Goal: Information Seeking & Learning: Learn about a topic

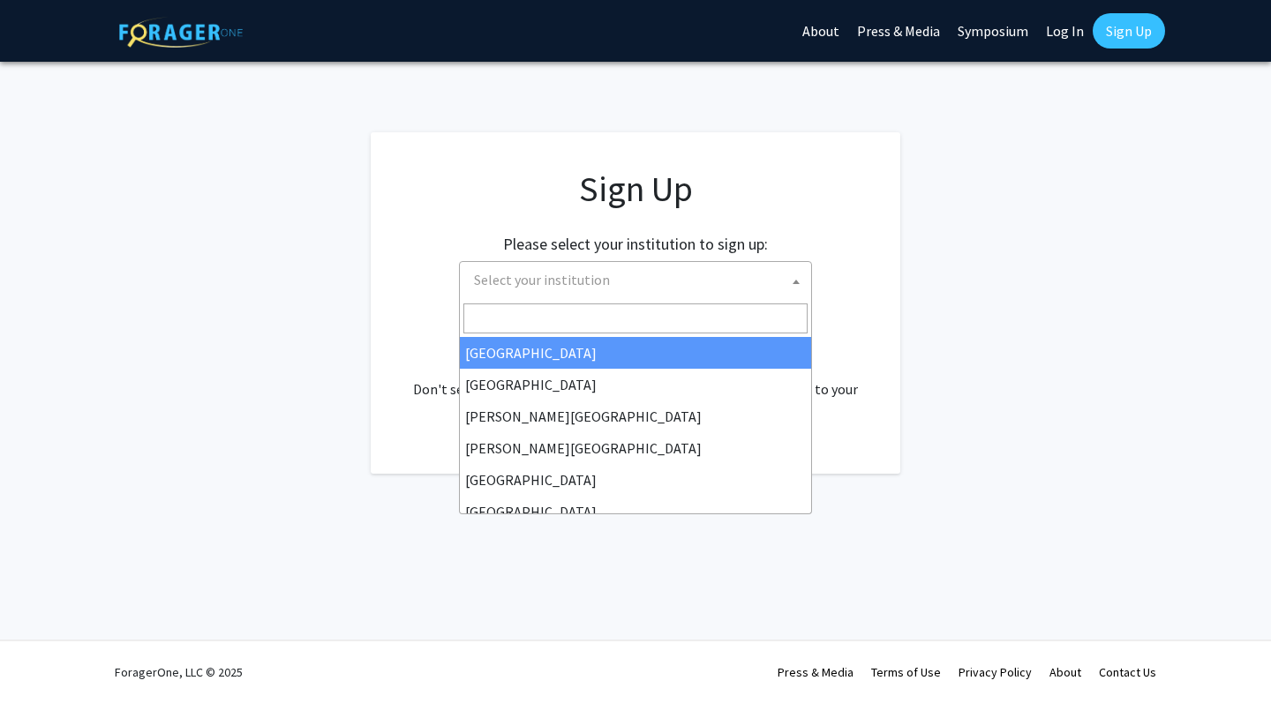
click at [528, 294] on span "Select your institution" at bounding box center [639, 280] width 344 height 36
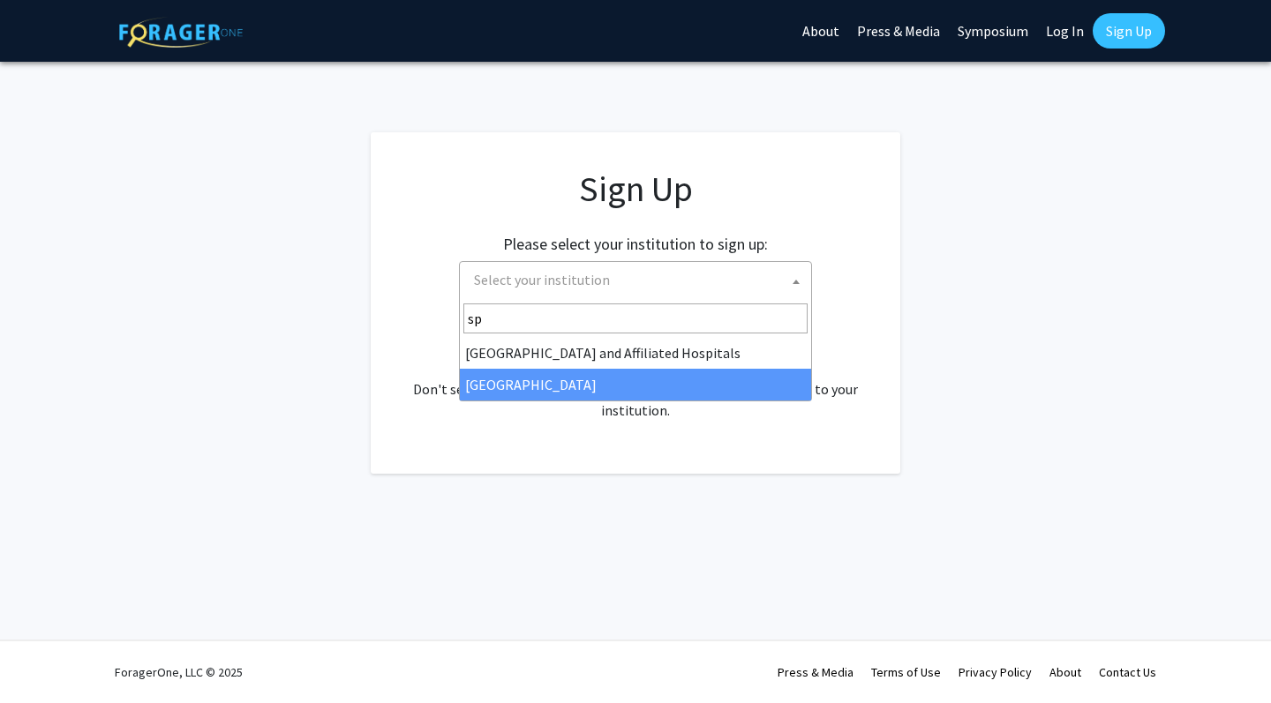
type input "sp"
select select "4"
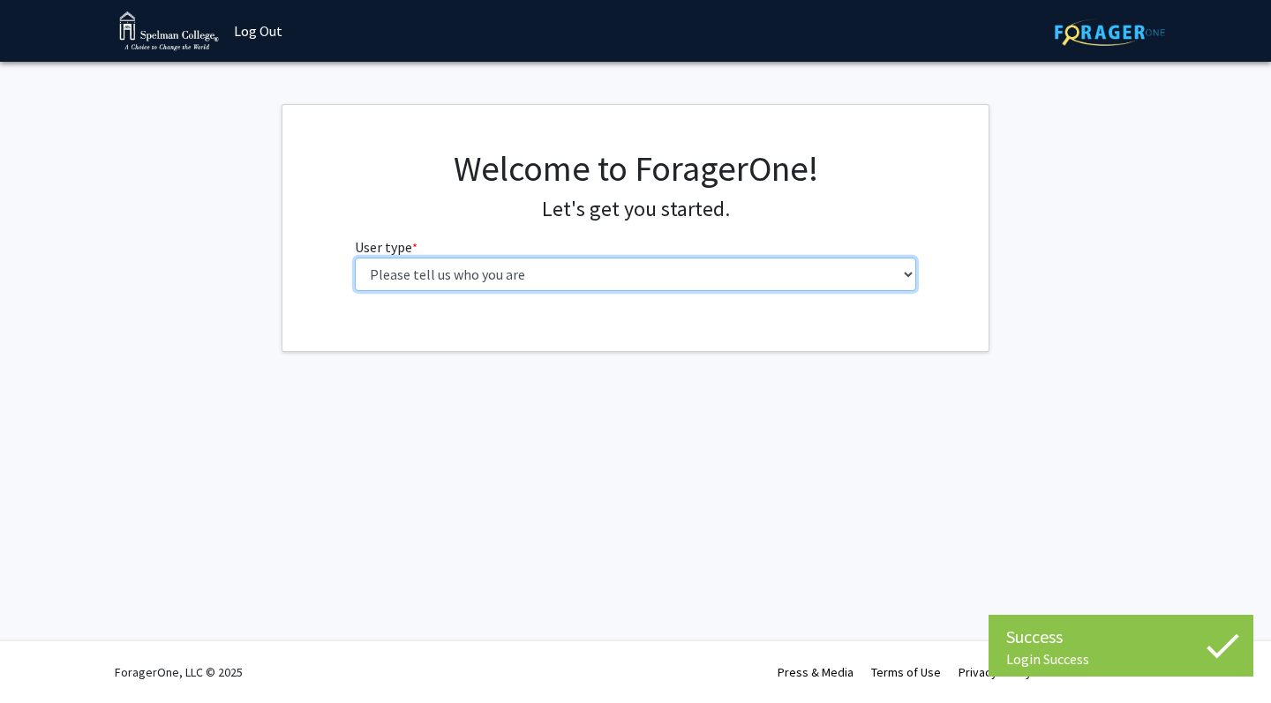
select select "1: undergrad"
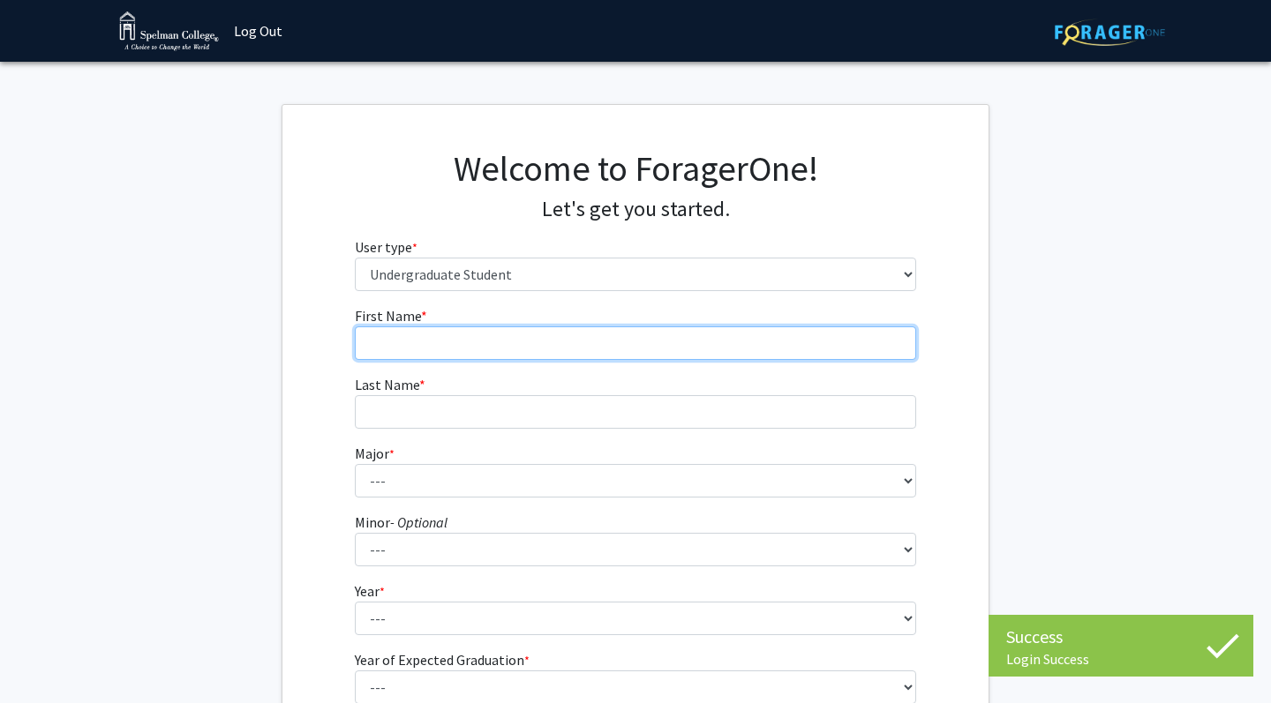
click at [636, 348] on input "First Name * required" at bounding box center [636, 344] width 562 height 34
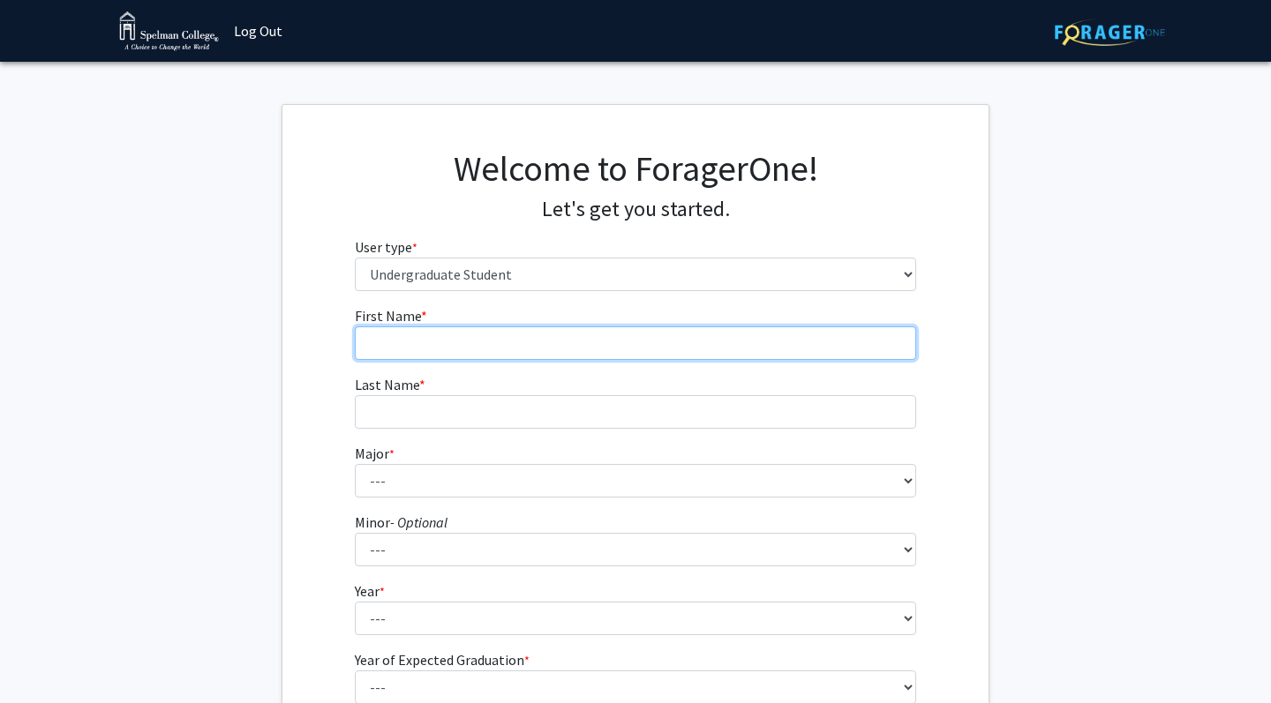
type input "[GEOGRAPHIC_DATA]"
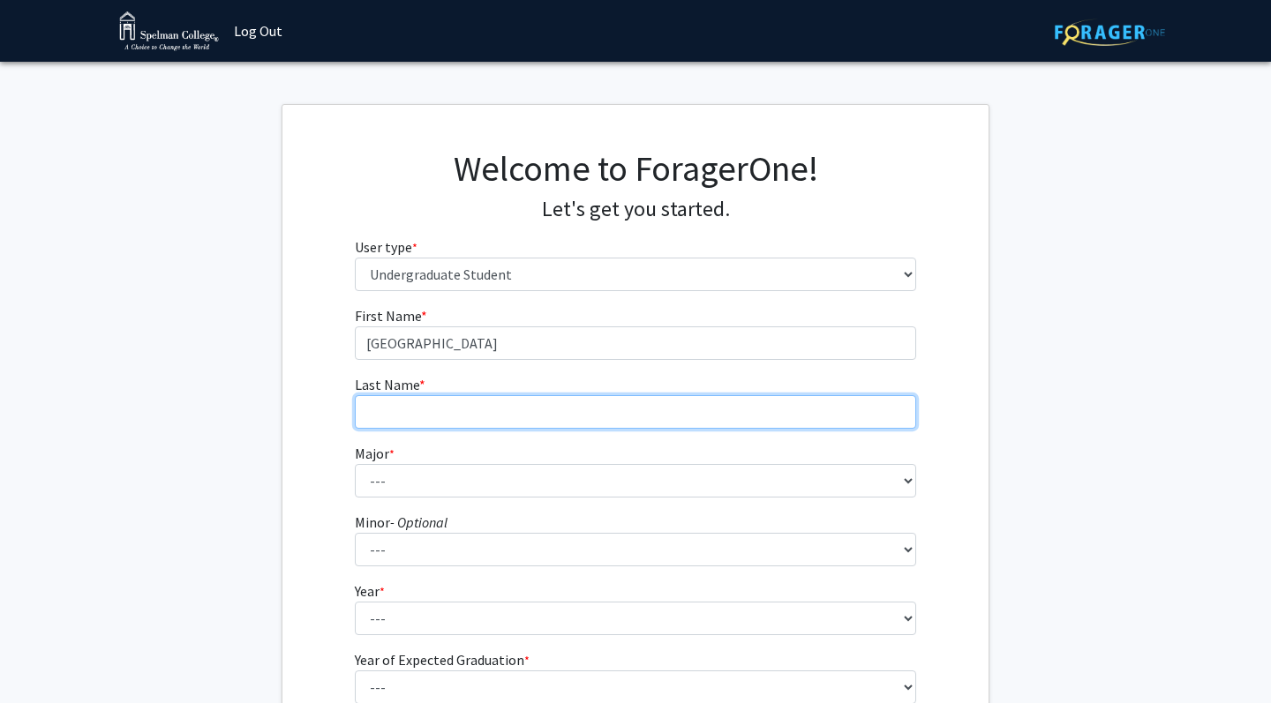
type input "[PERSON_NAME]"
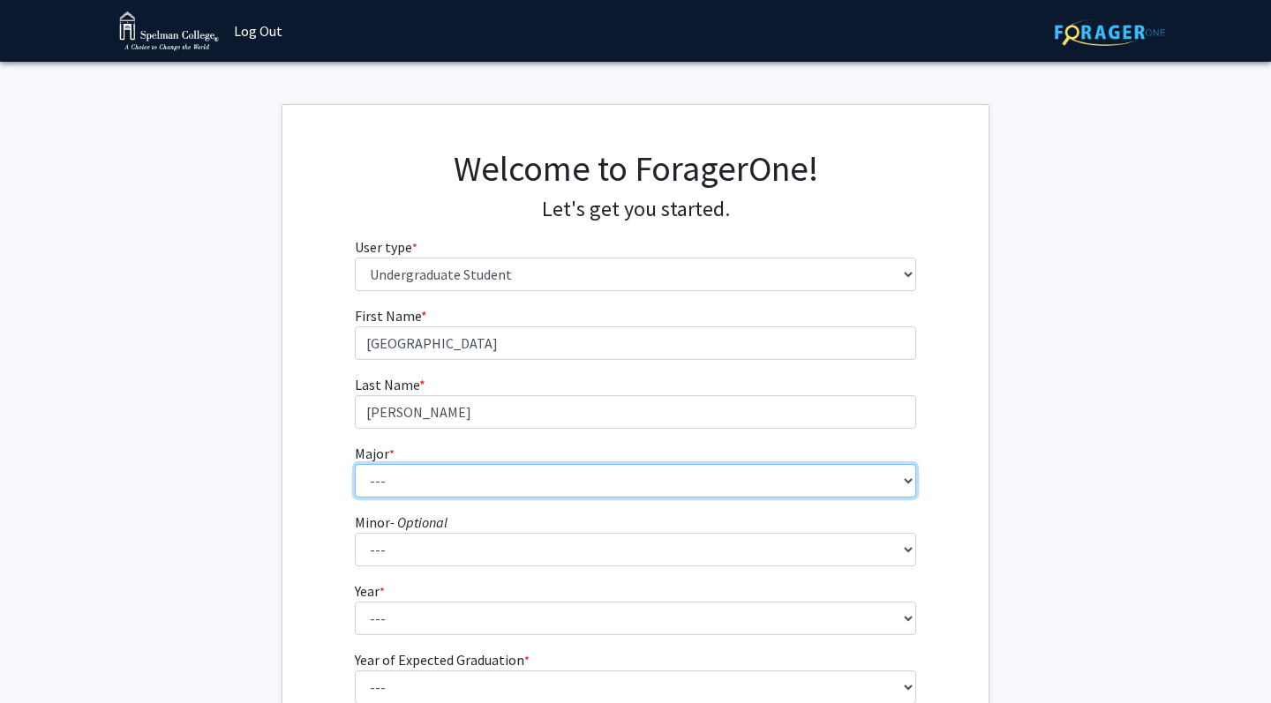
select select "28: 274"
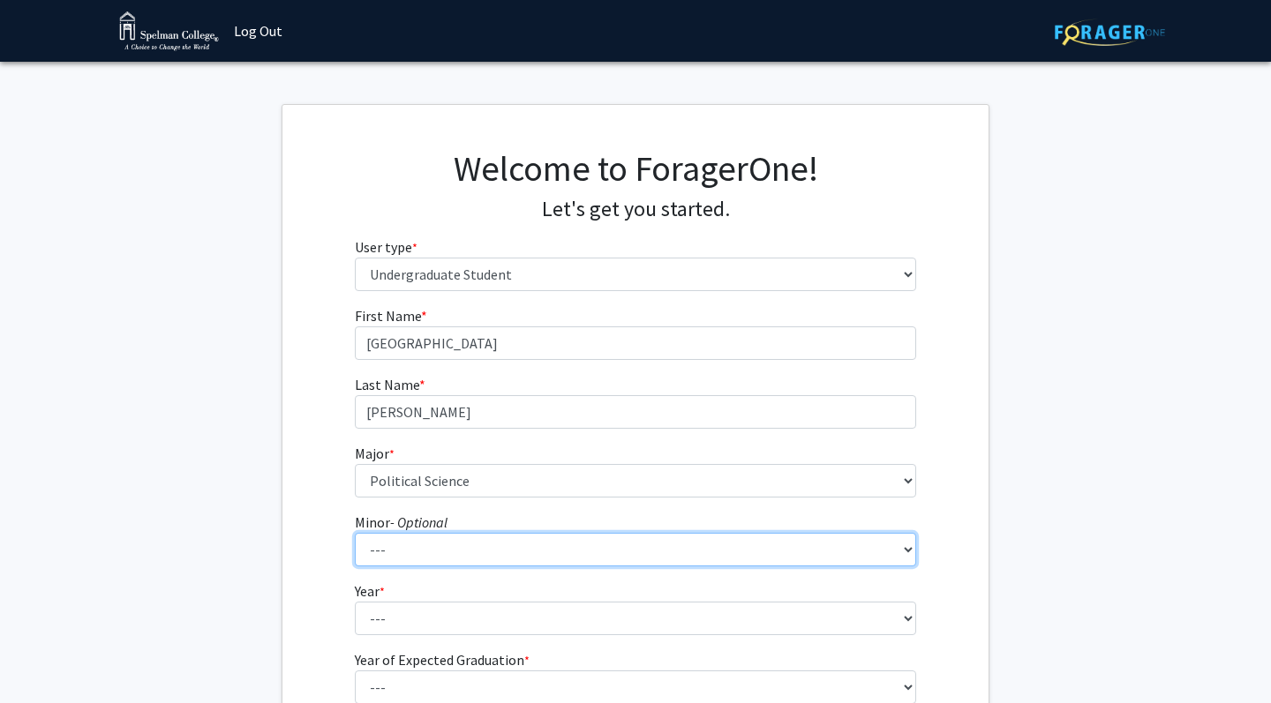
select select "22: 146"
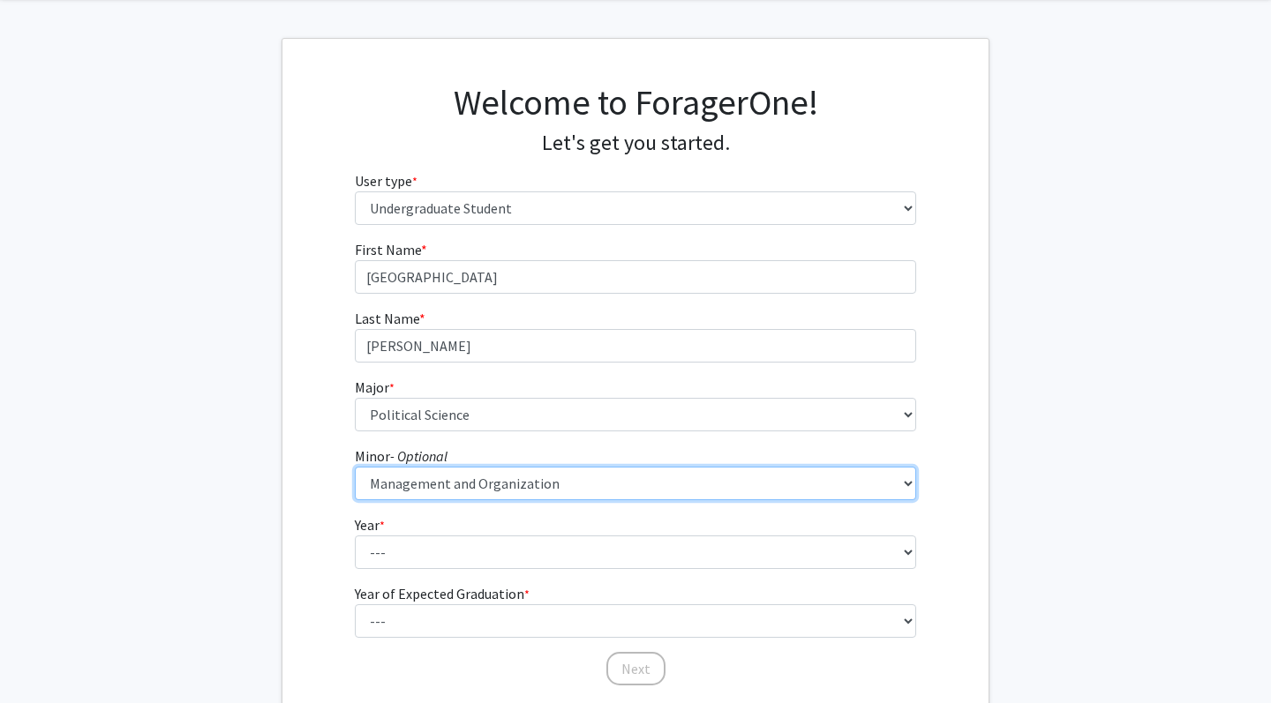
scroll to position [67, 0]
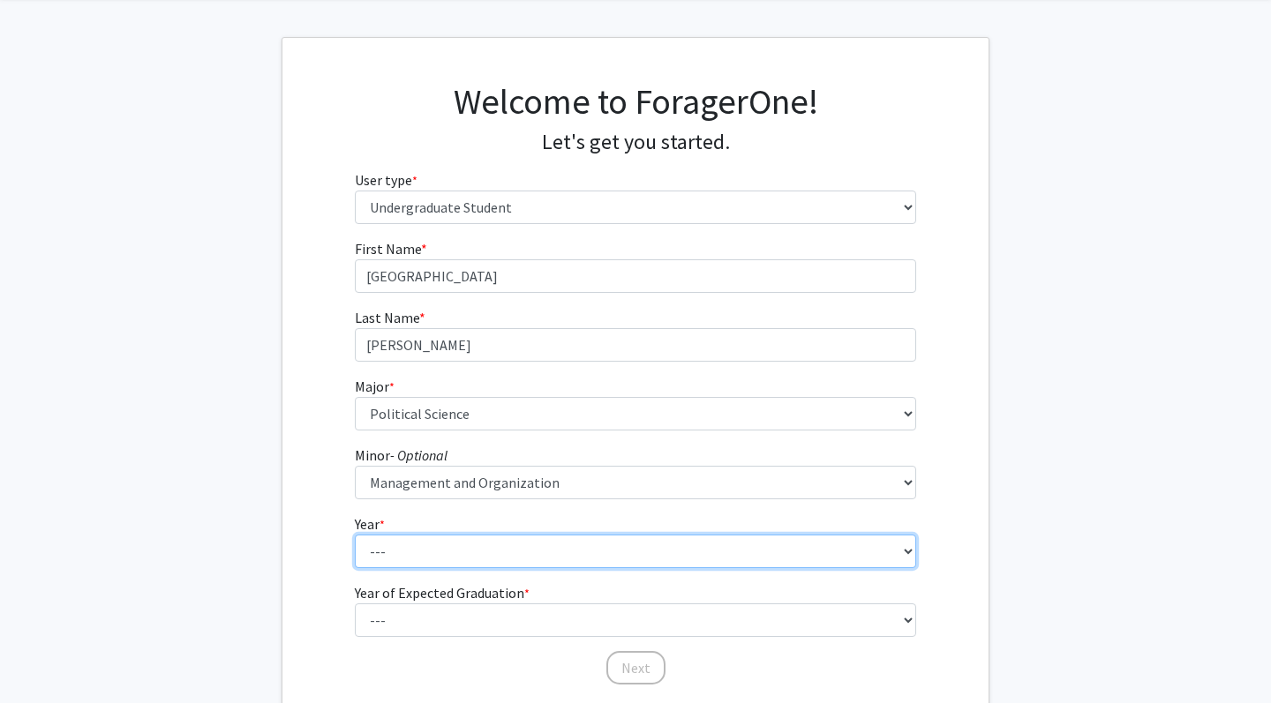
select select "1: first-year"
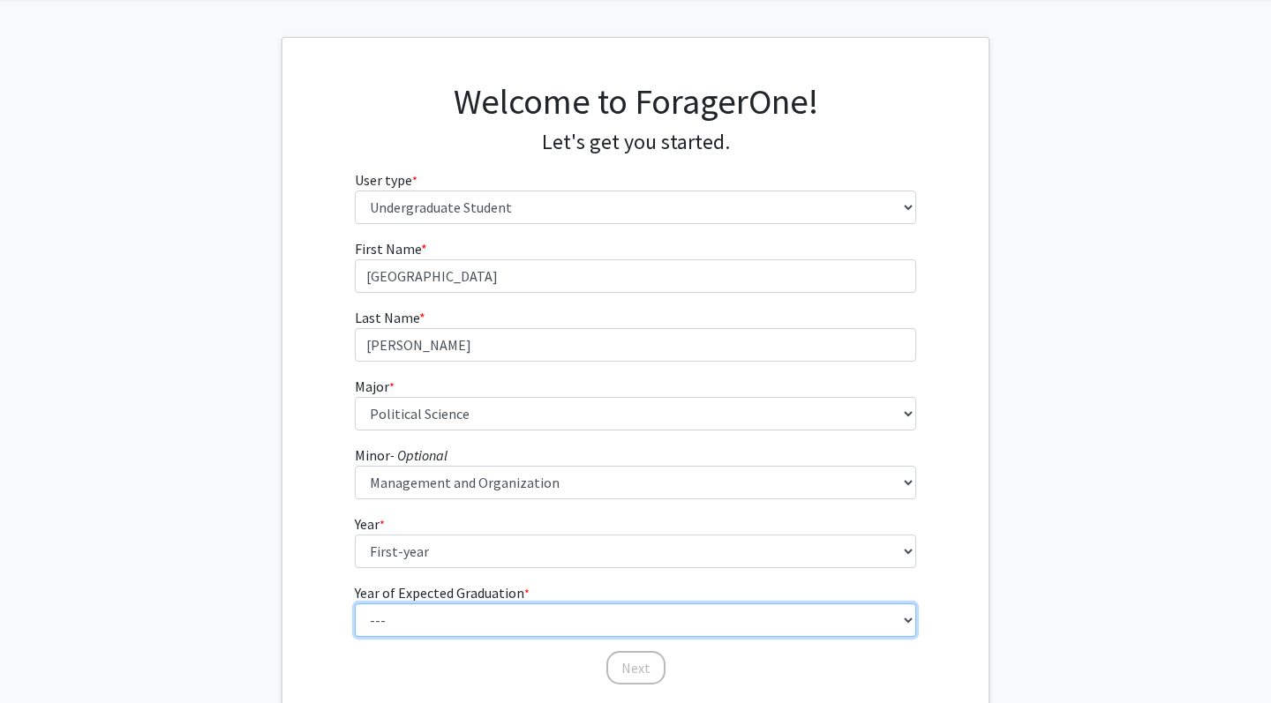
select select "5: 2029"
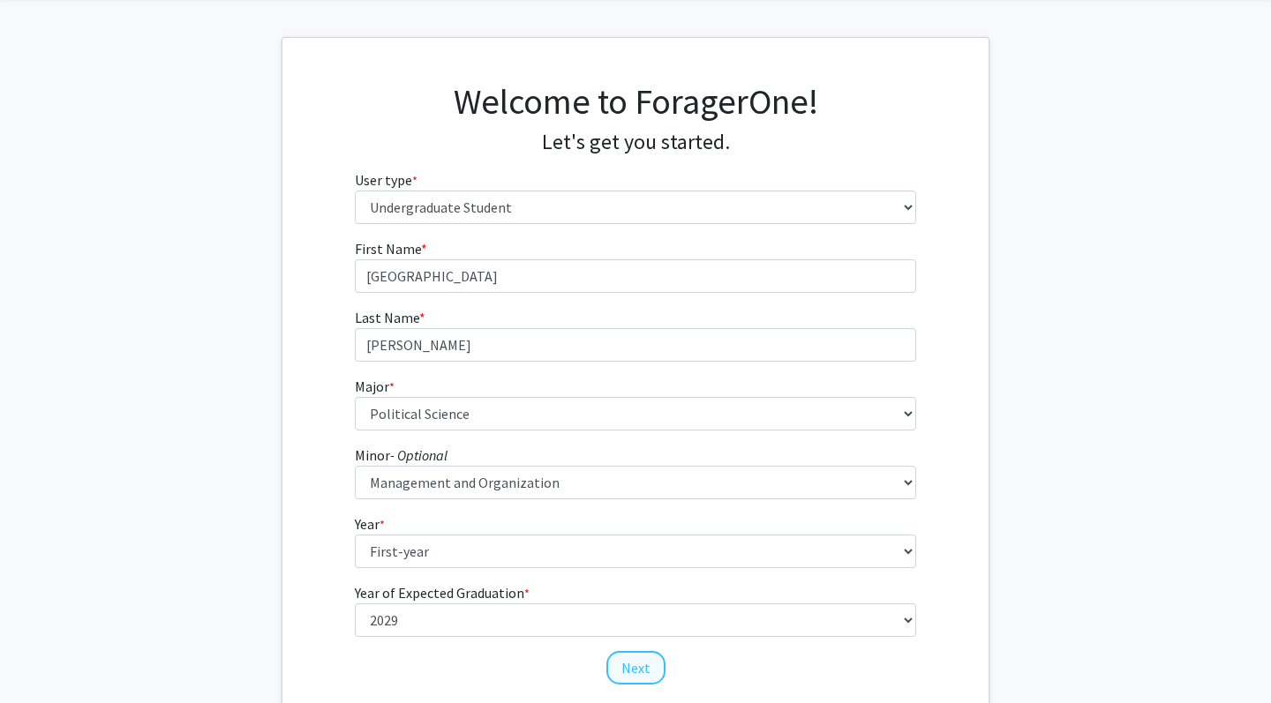
click at [639, 664] on button "Next" at bounding box center [635, 668] width 59 height 34
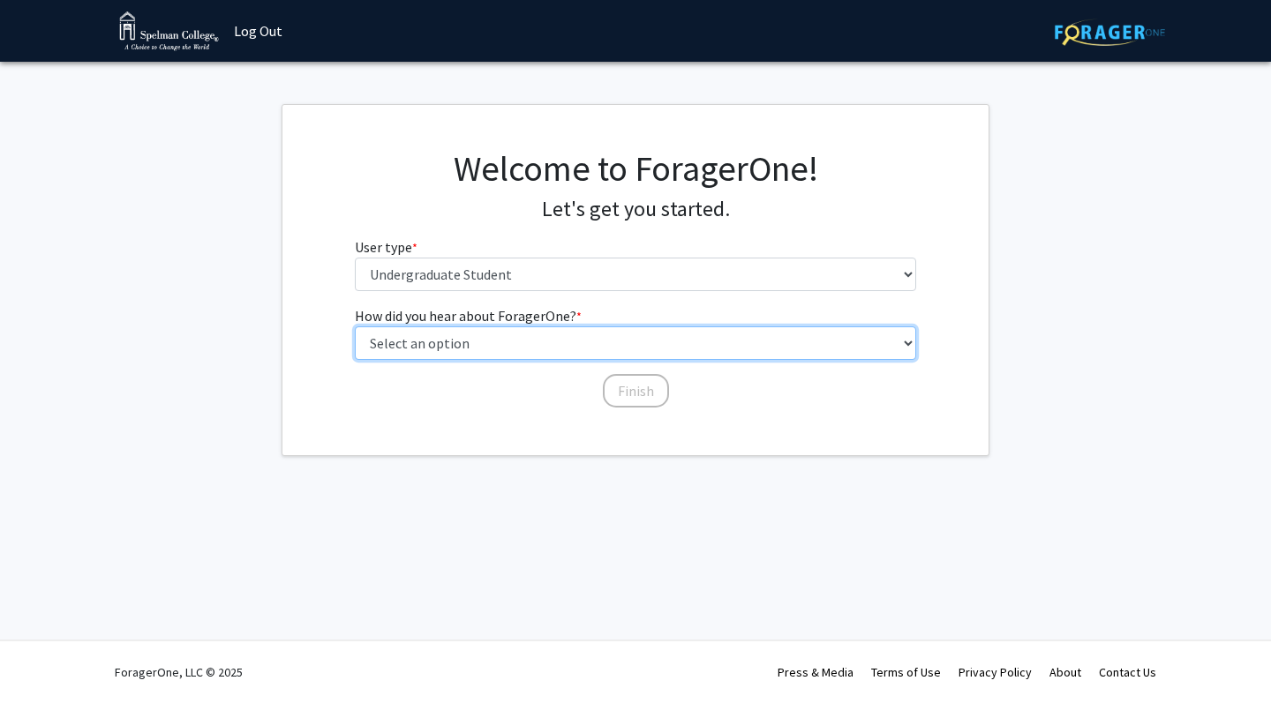
select select "2: faculty_recommendation"
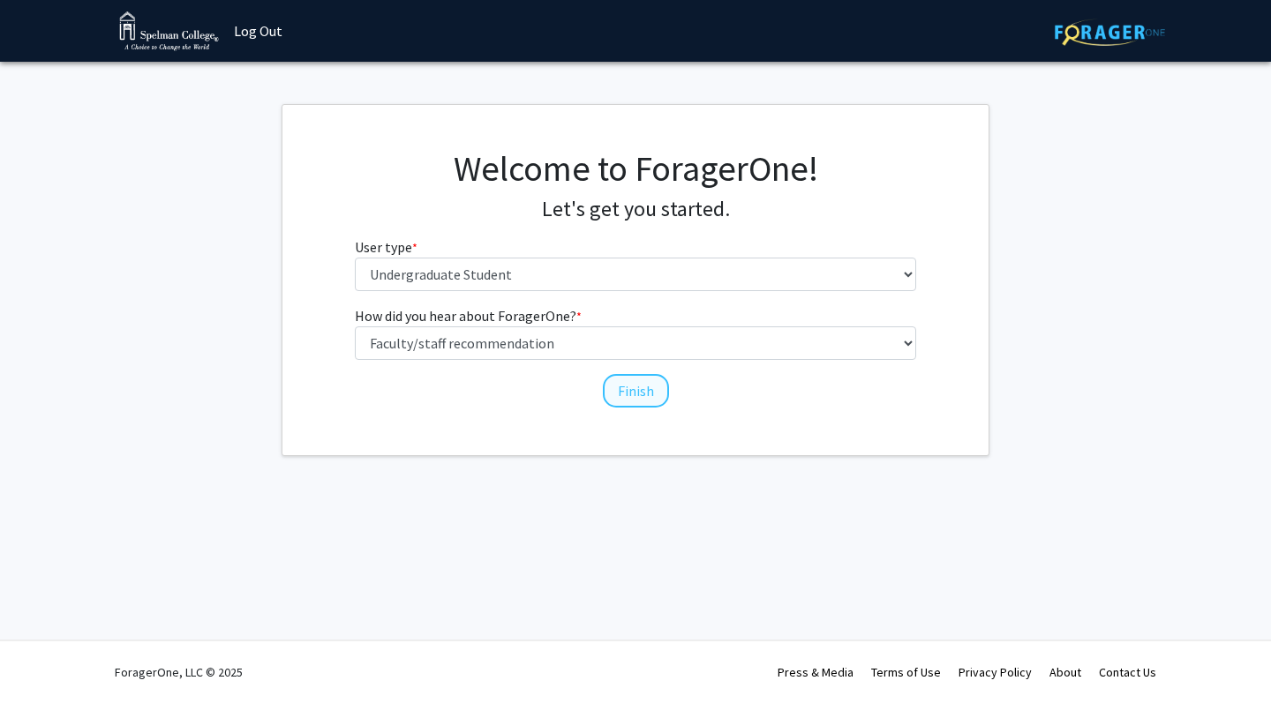
click at [632, 395] on button "Finish" at bounding box center [636, 391] width 66 height 34
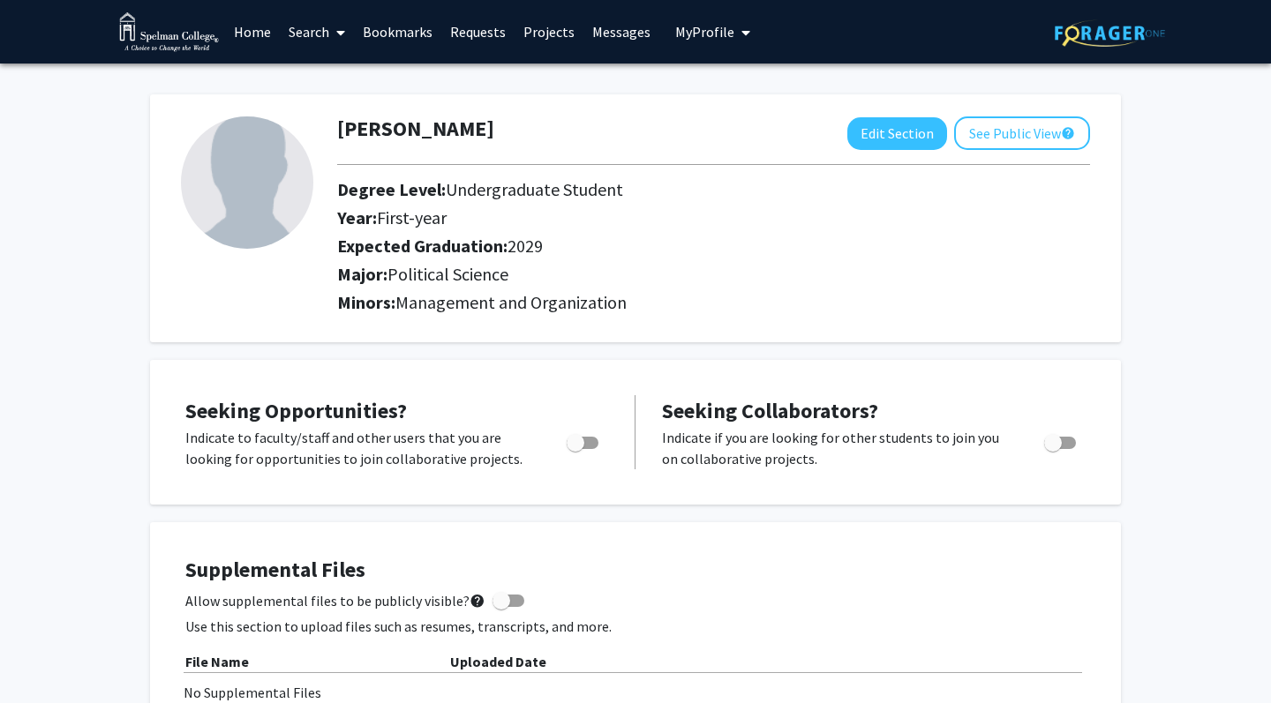
click at [546, 40] on link "Projects" at bounding box center [549, 32] width 69 height 62
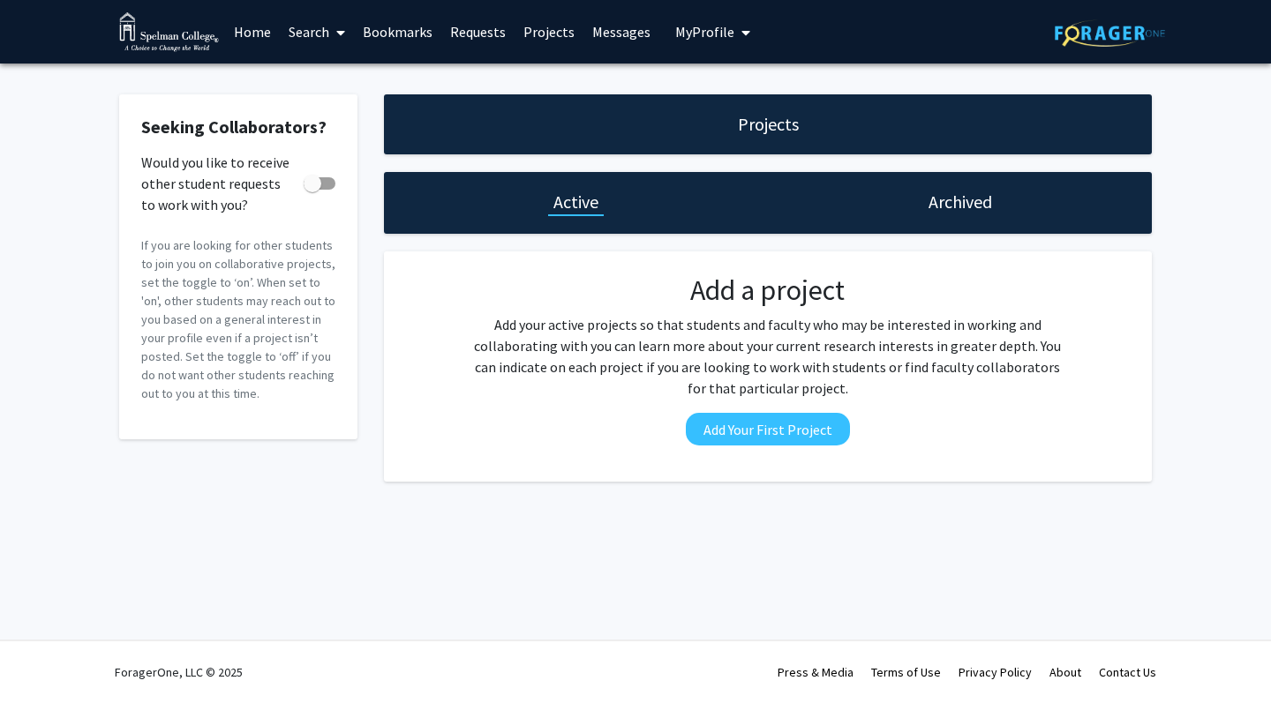
click at [601, 35] on link "Messages" at bounding box center [621, 32] width 76 height 62
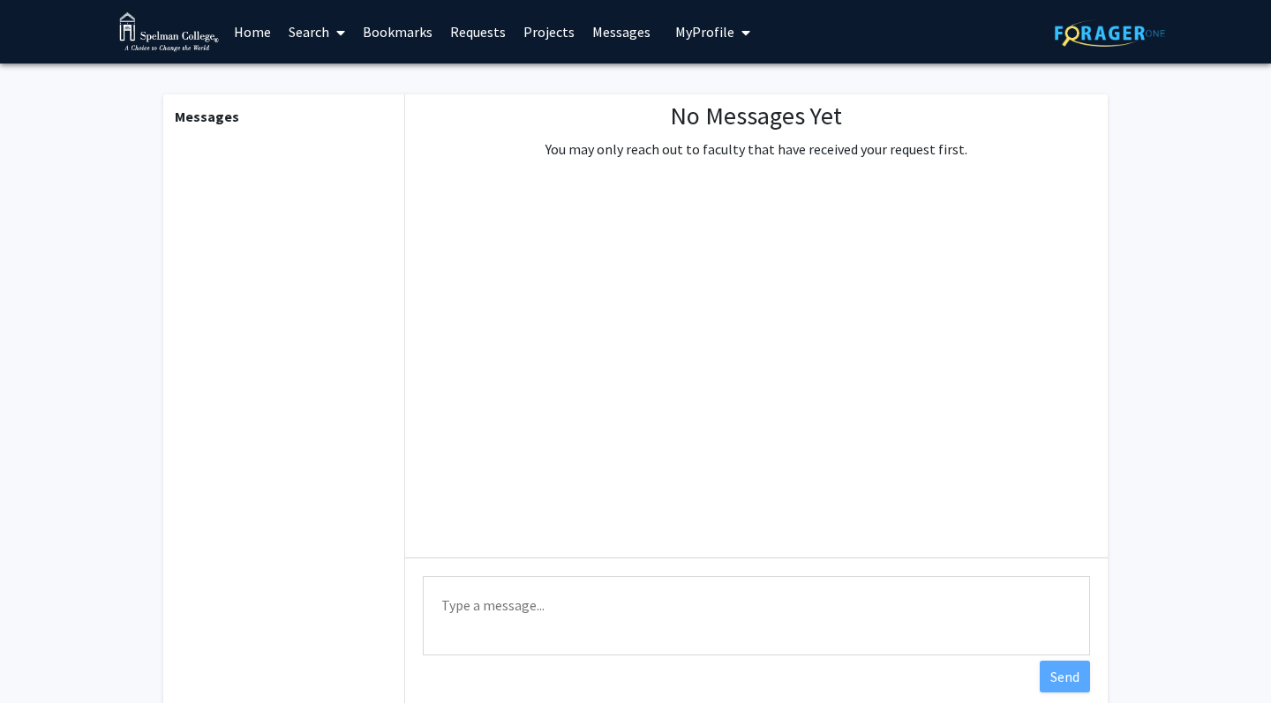
click at [480, 47] on link "Requests" at bounding box center [477, 32] width 73 height 62
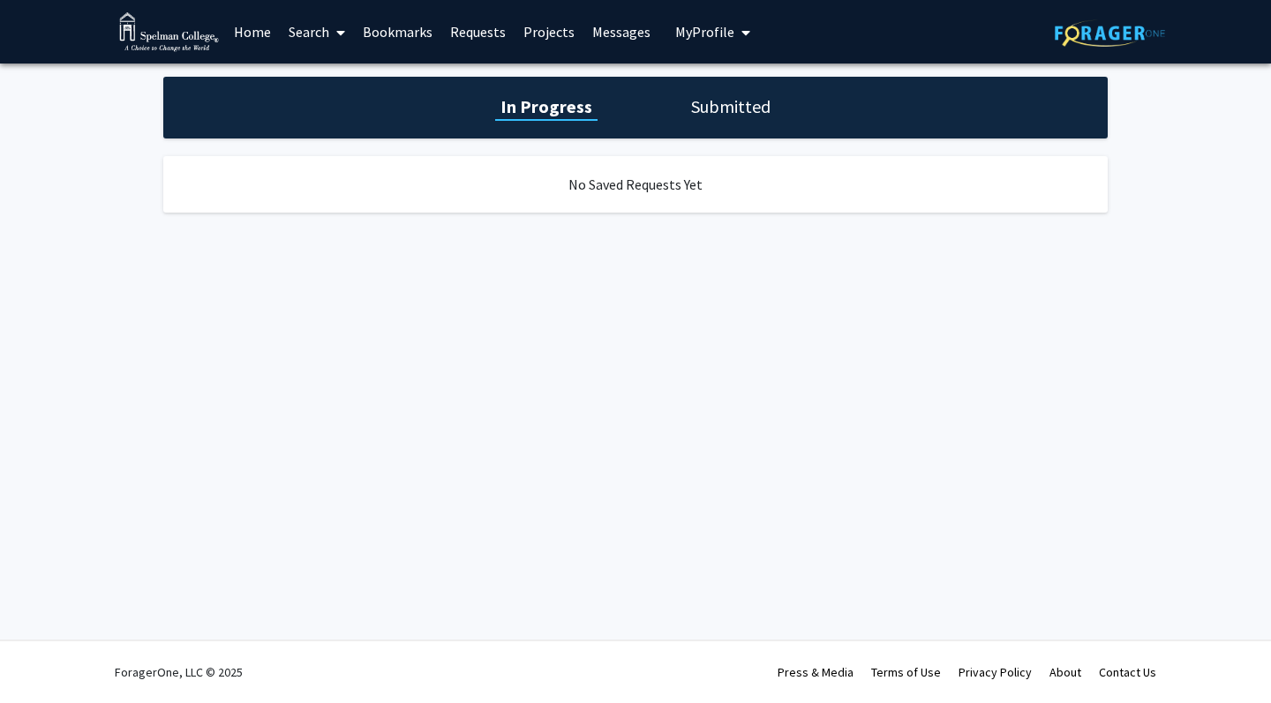
click at [411, 38] on link "Bookmarks" at bounding box center [397, 32] width 87 height 62
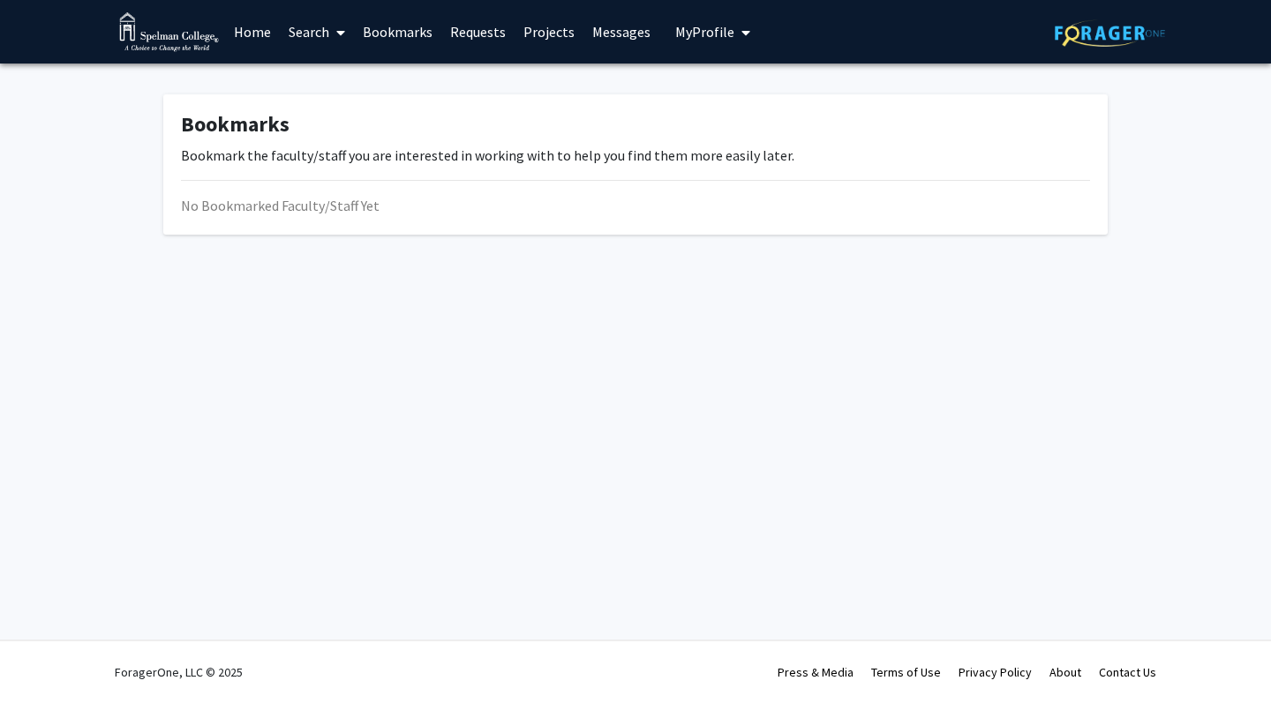
click at [334, 41] on span at bounding box center [337, 33] width 16 height 62
click at [325, 87] on span "Faculty/Staff" at bounding box center [345, 81] width 130 height 35
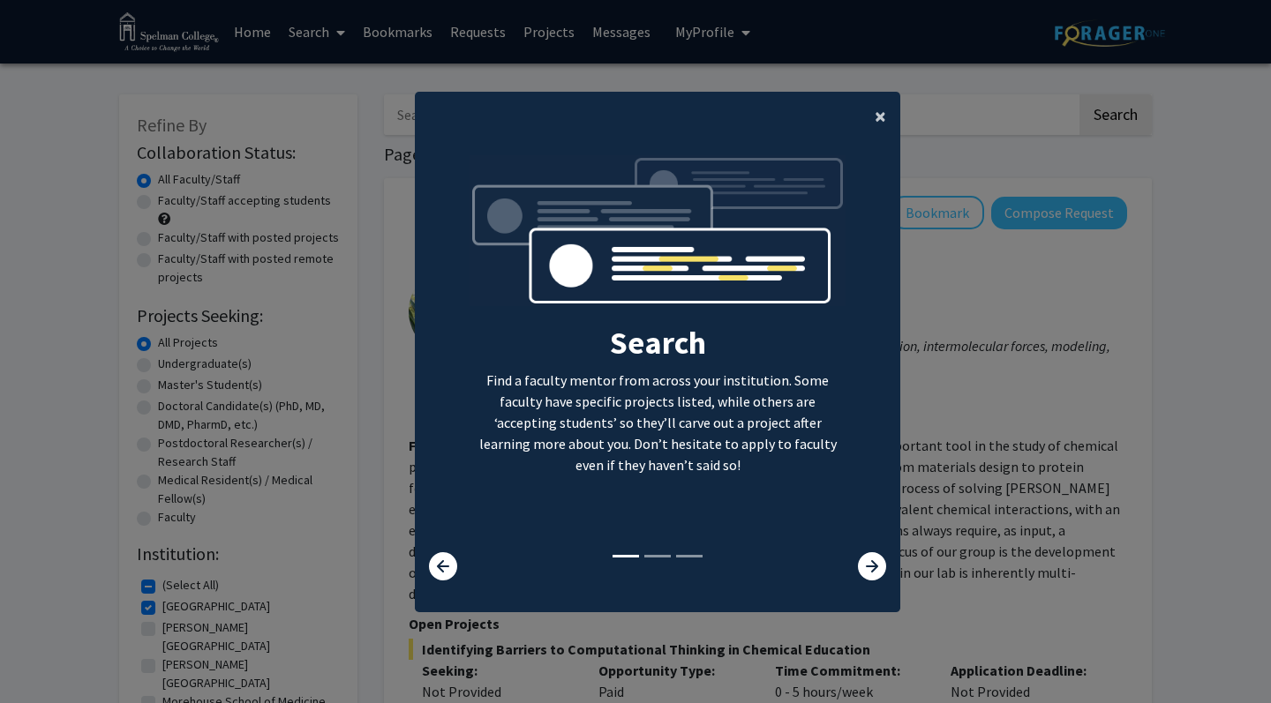
click at [883, 111] on span "×" at bounding box center [880, 115] width 11 height 27
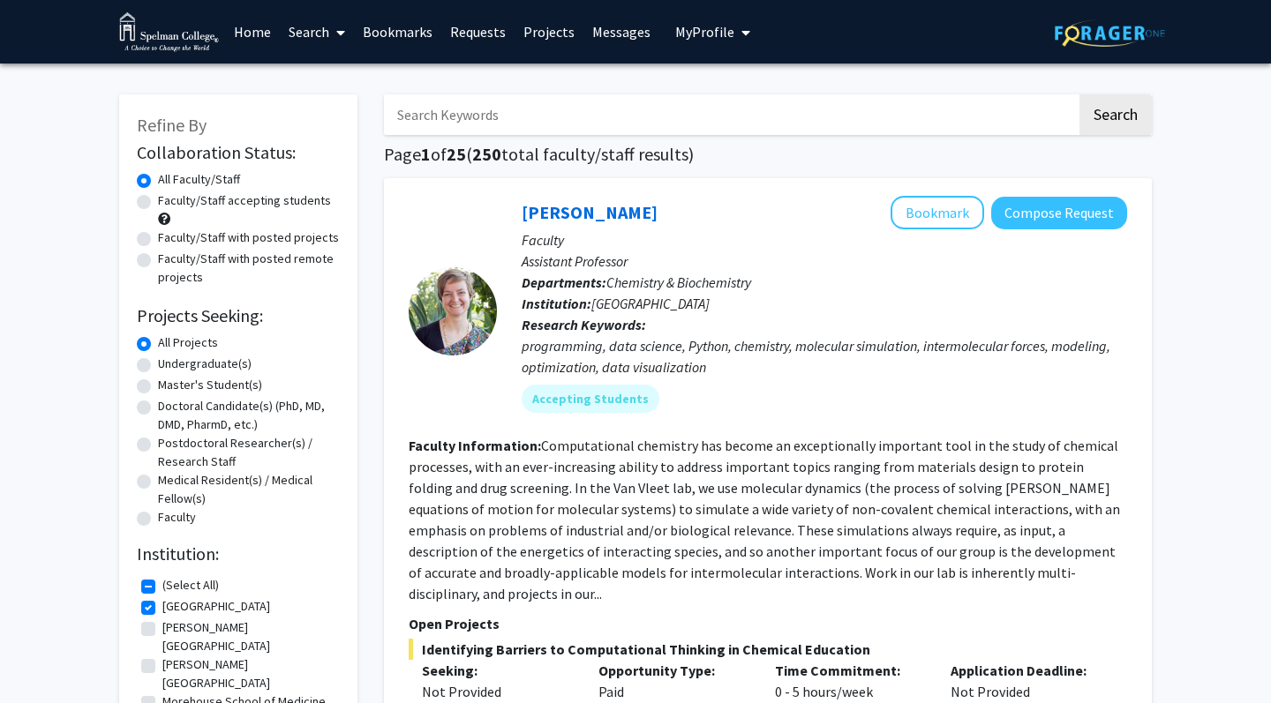
click at [268, 205] on label "Faculty/Staff accepting students" at bounding box center [244, 201] width 173 height 19
click at [169, 203] on input "Faculty/Staff accepting students" at bounding box center [163, 197] width 11 height 11
radio input "true"
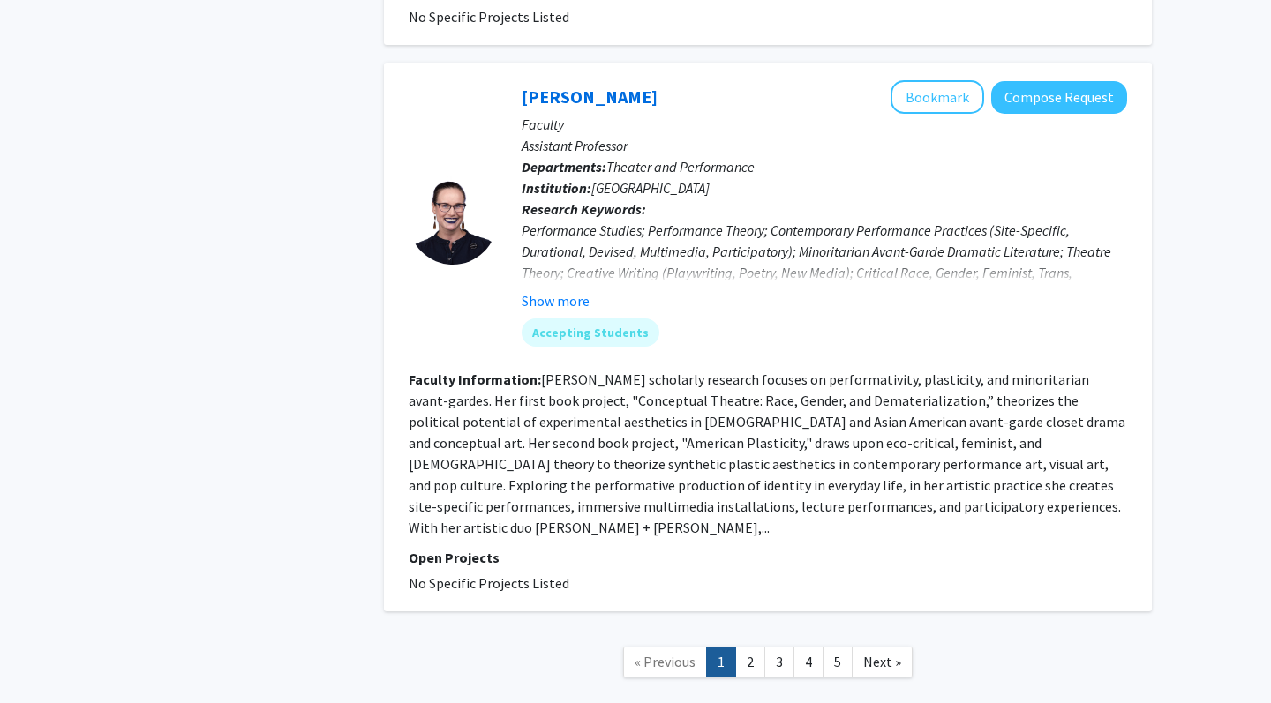
scroll to position [5529, 0]
click at [893, 654] on span "Next »" at bounding box center [882, 663] width 38 height 18
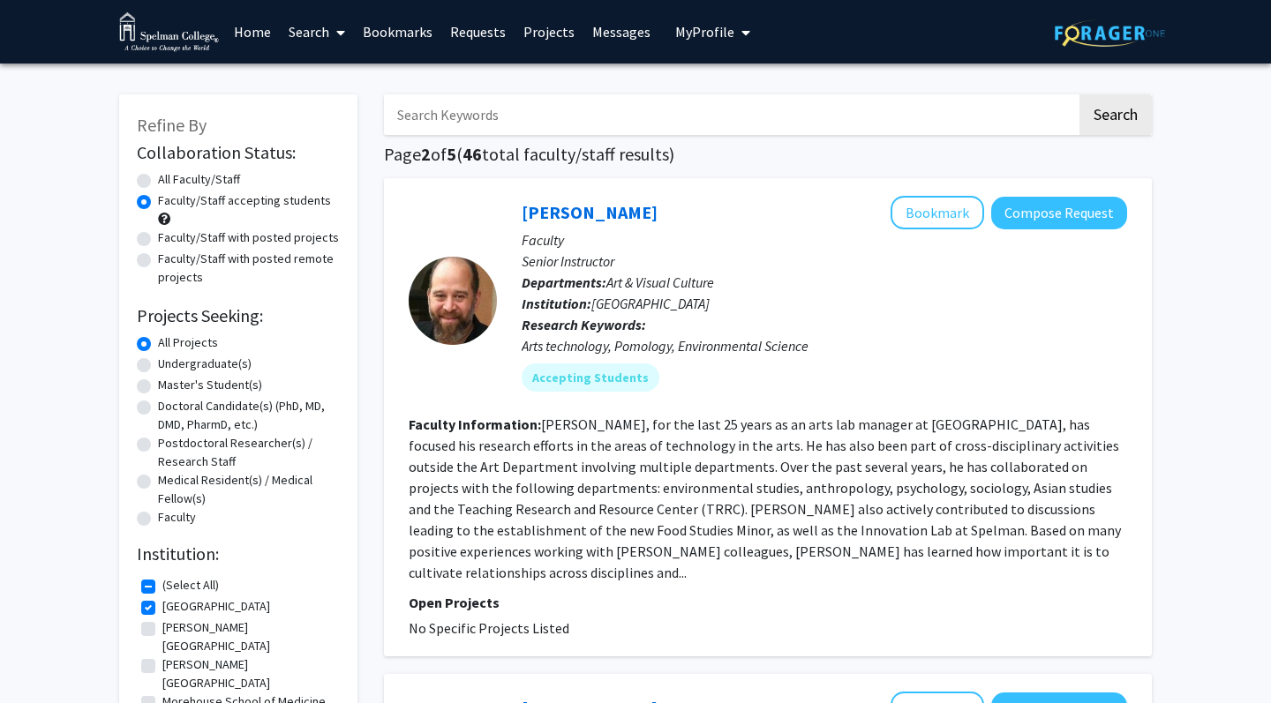
click at [228, 372] on label "Undergraduate(s)" at bounding box center [205, 364] width 94 height 19
click at [169, 366] on input "Undergraduate(s)" at bounding box center [163, 360] width 11 height 11
radio input "true"
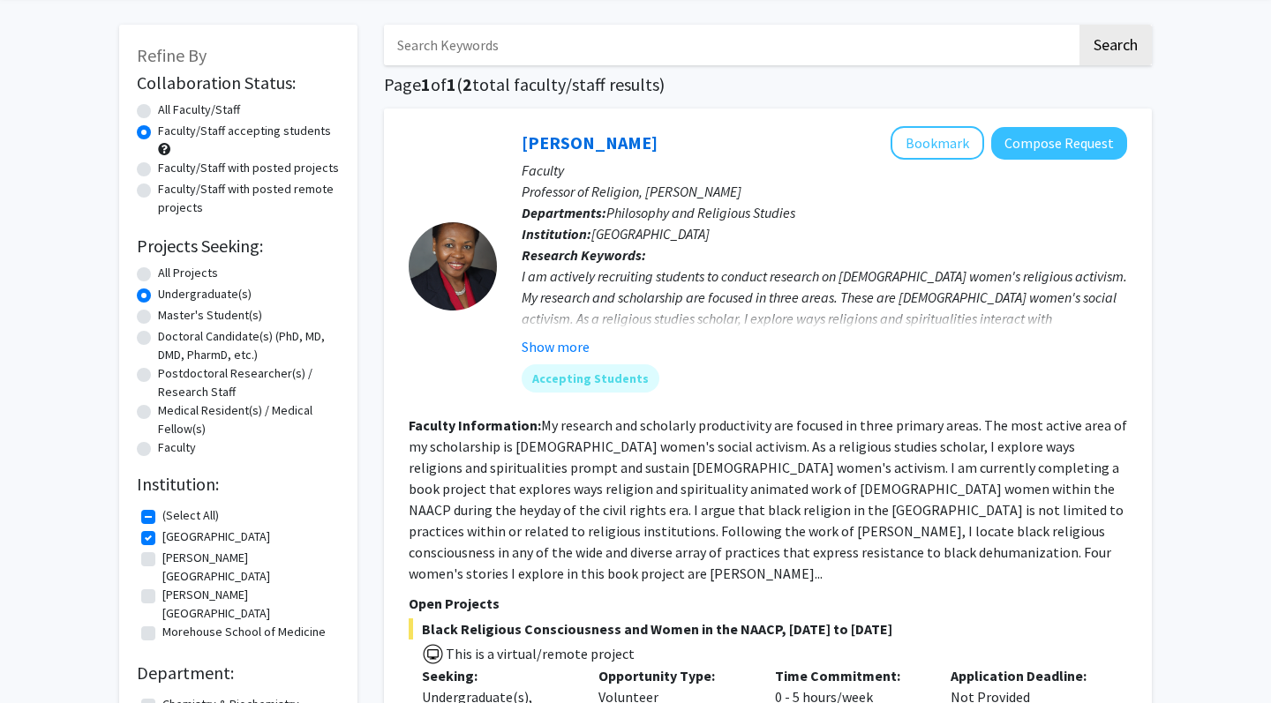
scroll to position [64, 0]
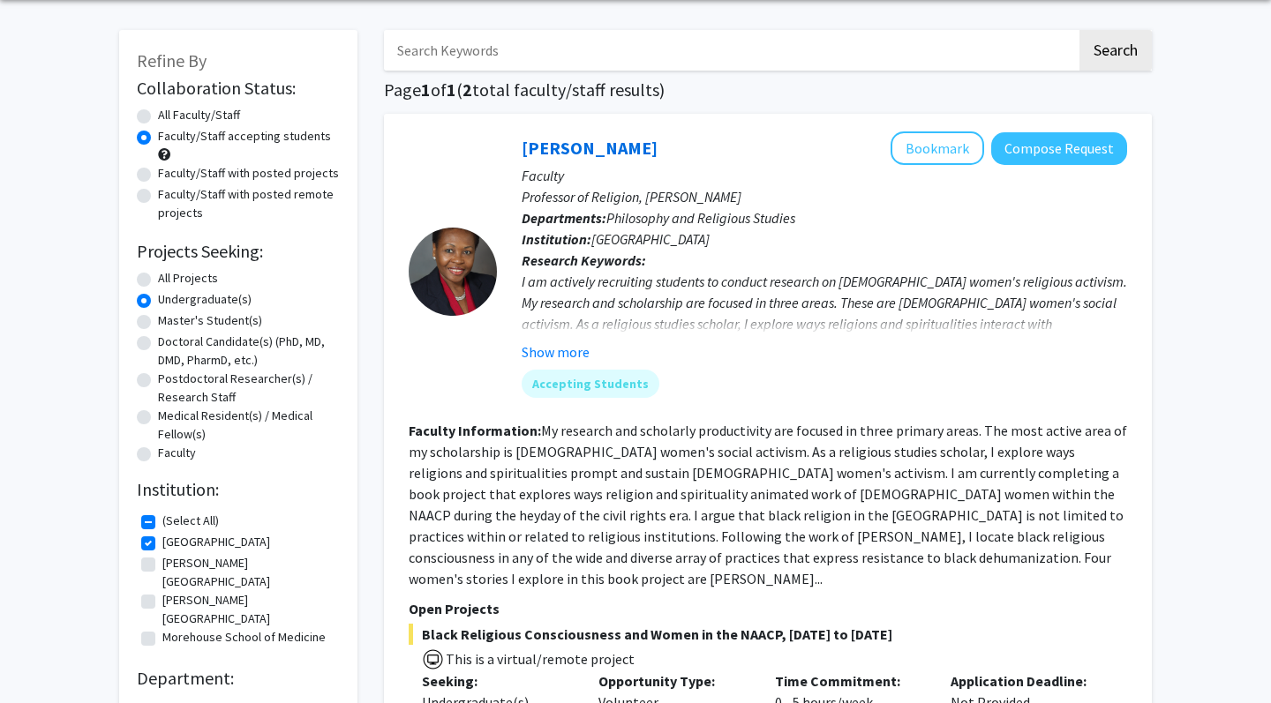
click at [230, 591] on label "[PERSON_NAME][GEOGRAPHIC_DATA]" at bounding box center [248, 609] width 173 height 37
click at [174, 591] on input "[PERSON_NAME][GEOGRAPHIC_DATA]" at bounding box center [167, 596] width 11 height 11
checkbox input "true"
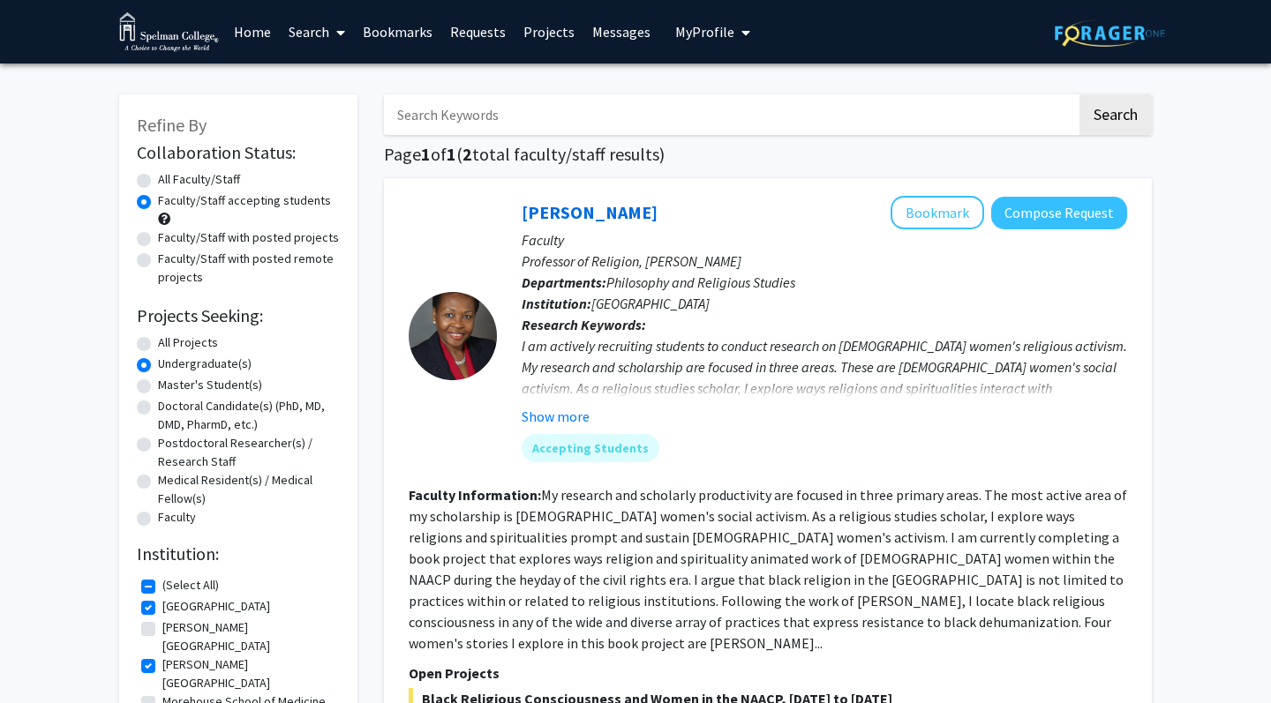
click at [219, 629] on label "[PERSON_NAME][GEOGRAPHIC_DATA]" at bounding box center [248, 637] width 173 height 37
click at [174, 629] on input "[PERSON_NAME][GEOGRAPHIC_DATA]" at bounding box center [167, 624] width 11 height 11
checkbox input "true"
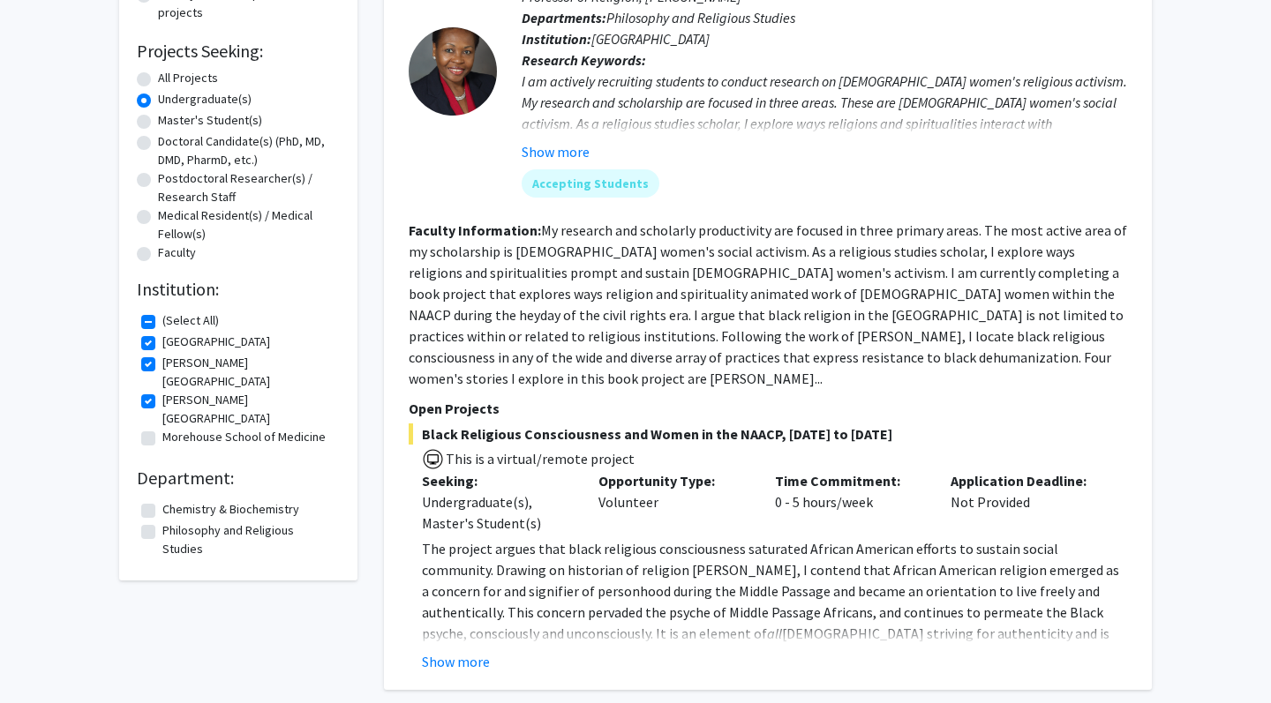
scroll to position [265, 0]
click at [162, 391] on label "[PERSON_NAME][GEOGRAPHIC_DATA]" at bounding box center [248, 409] width 173 height 37
click at [162, 391] on input "[PERSON_NAME][GEOGRAPHIC_DATA]" at bounding box center [167, 396] width 11 height 11
checkbox input "false"
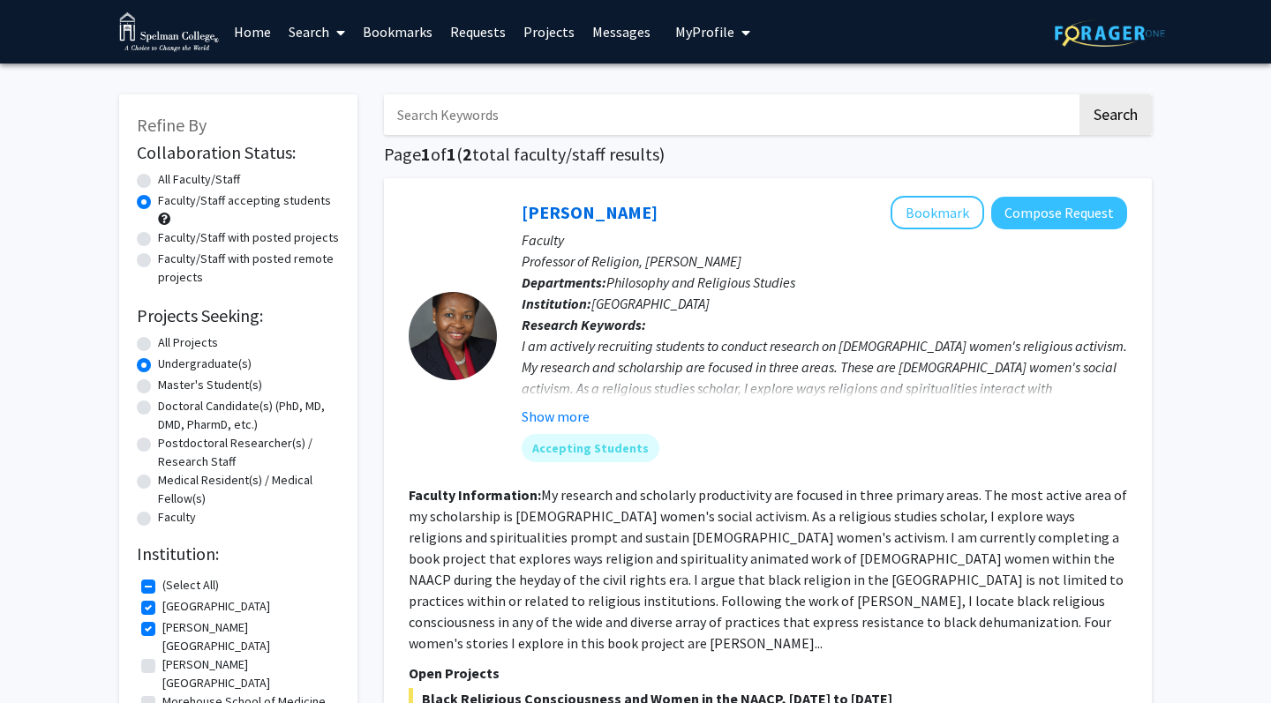
click at [162, 635] on label "[PERSON_NAME][GEOGRAPHIC_DATA]" at bounding box center [248, 637] width 173 height 37
click at [162, 630] on input "[PERSON_NAME][GEOGRAPHIC_DATA]" at bounding box center [167, 624] width 11 height 11
checkbox input "false"
click at [162, 615] on label "[GEOGRAPHIC_DATA]" at bounding box center [216, 607] width 108 height 19
click at [162, 609] on input "[GEOGRAPHIC_DATA]" at bounding box center [167, 603] width 11 height 11
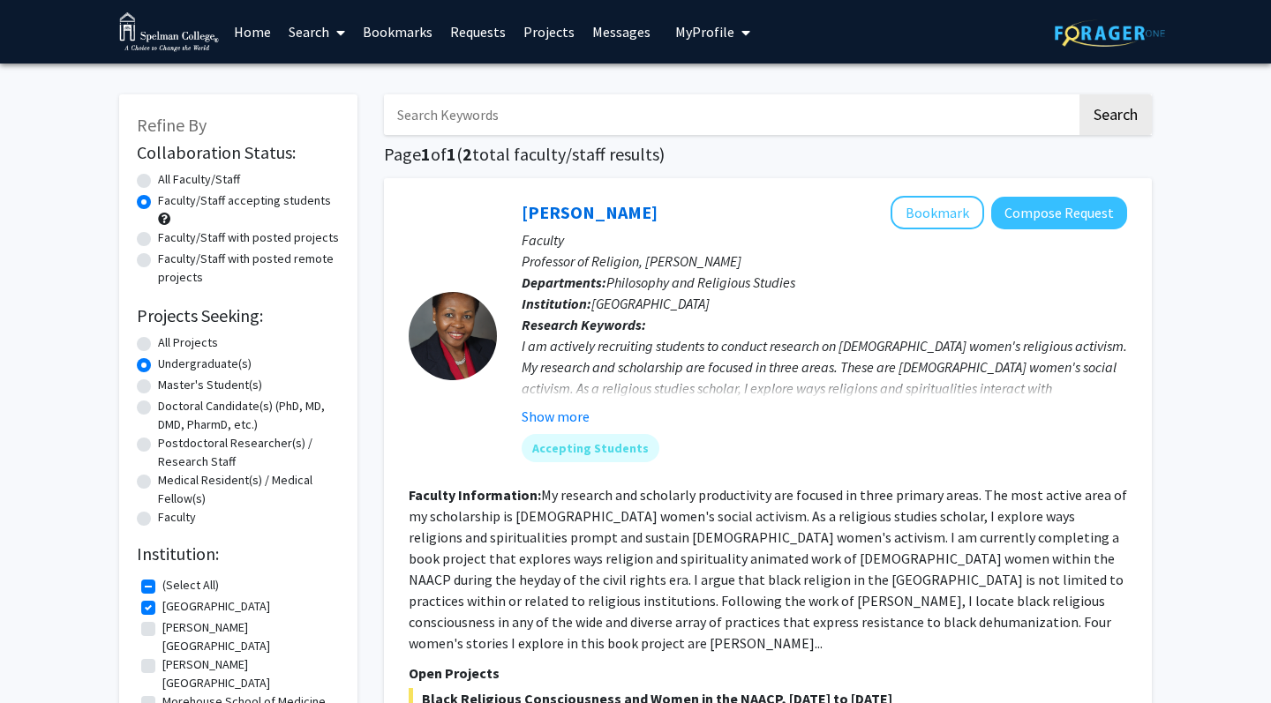
checkbox input "false"
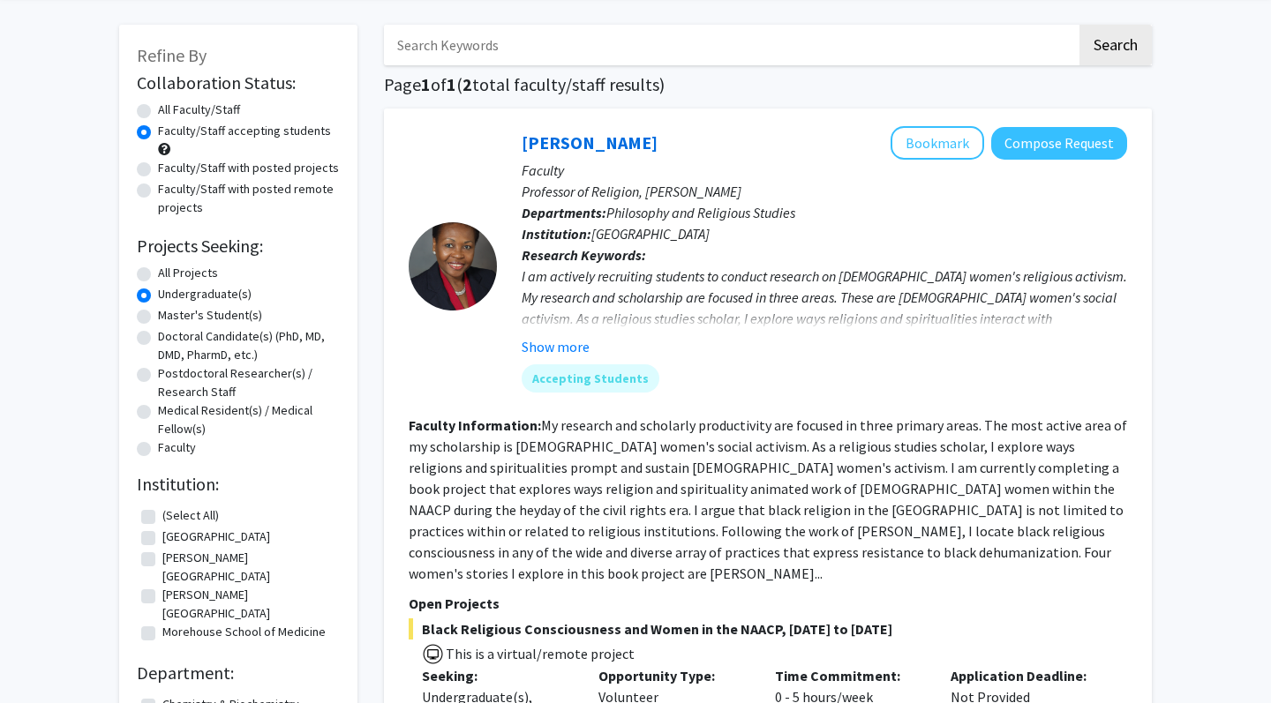
scroll to position [71, 0]
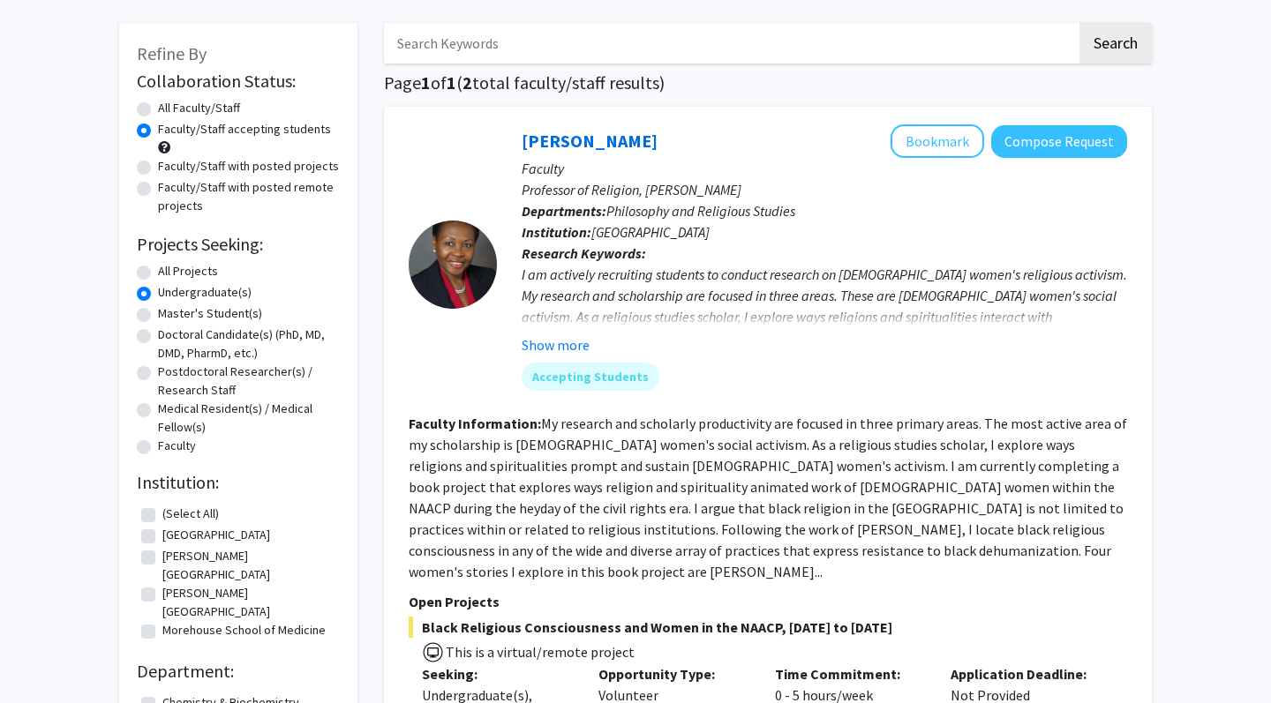
click at [220, 290] on label "Undergraduate(s)" at bounding box center [205, 292] width 94 height 19
click at [169, 290] on input "Undergraduate(s)" at bounding box center [163, 288] width 11 height 11
click at [214, 277] on label "All Projects" at bounding box center [188, 271] width 60 height 19
click at [169, 274] on input "All Projects" at bounding box center [163, 267] width 11 height 11
radio input "true"
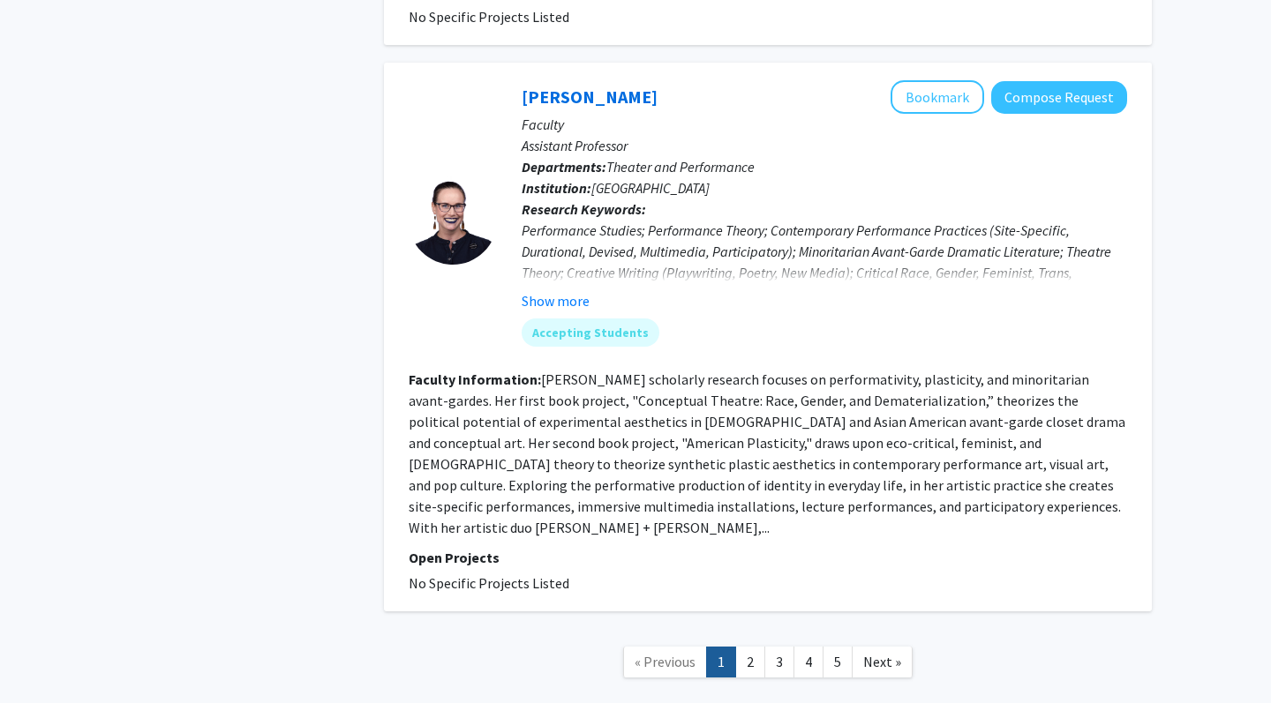
scroll to position [5529, 0]
click at [846, 648] on link "5" at bounding box center [838, 663] width 30 height 31
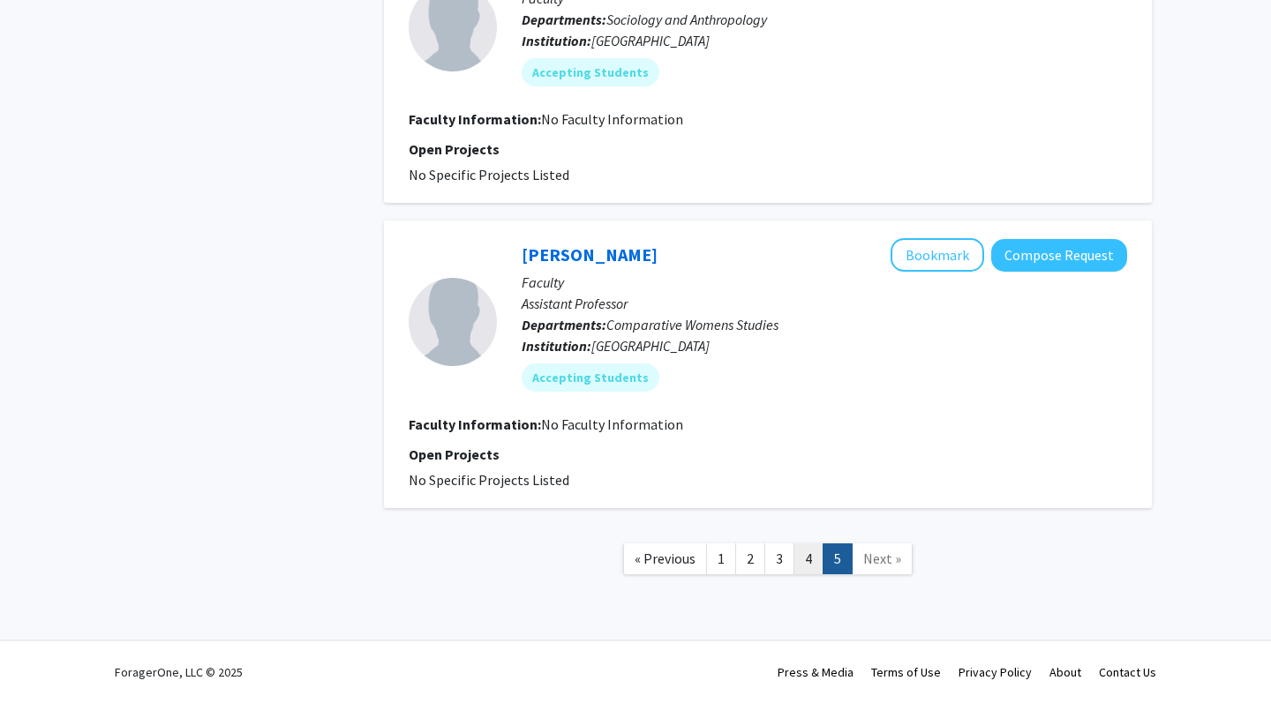
scroll to position [1465, 0]
click at [809, 554] on link "4" at bounding box center [809, 559] width 30 height 31
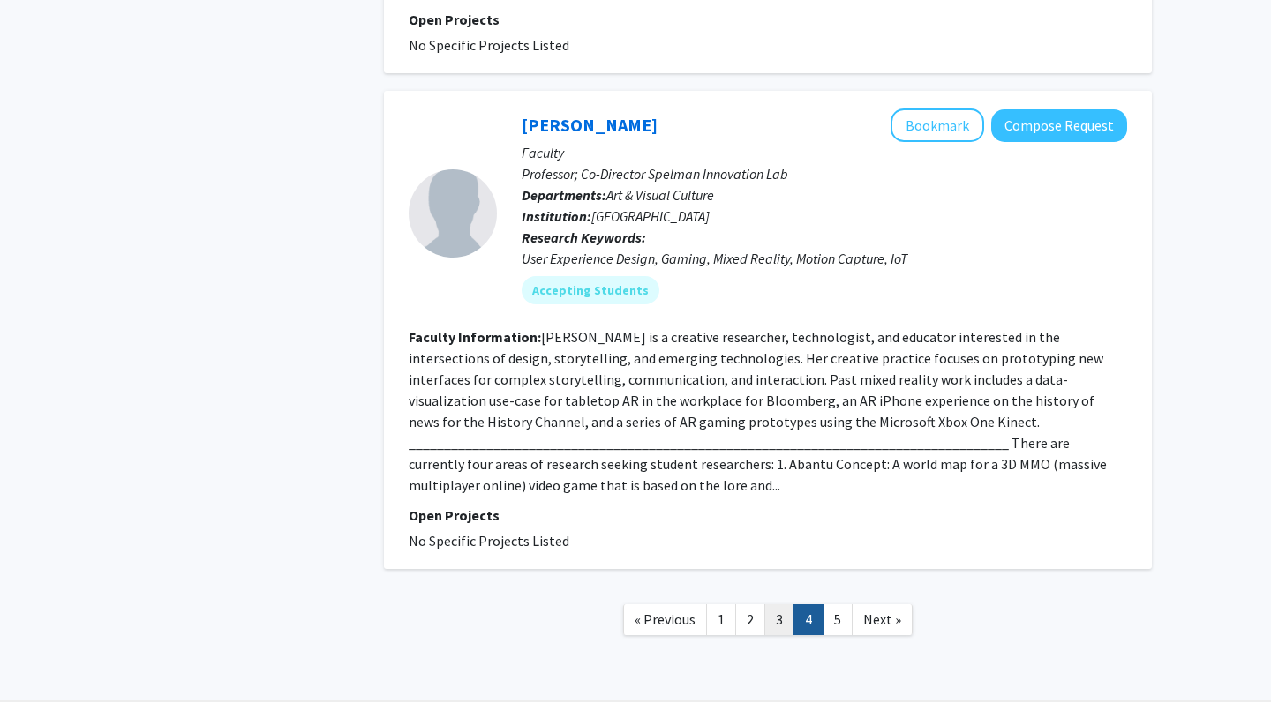
scroll to position [3471, 0]
click at [748, 606] on link "2" at bounding box center [750, 621] width 30 height 31
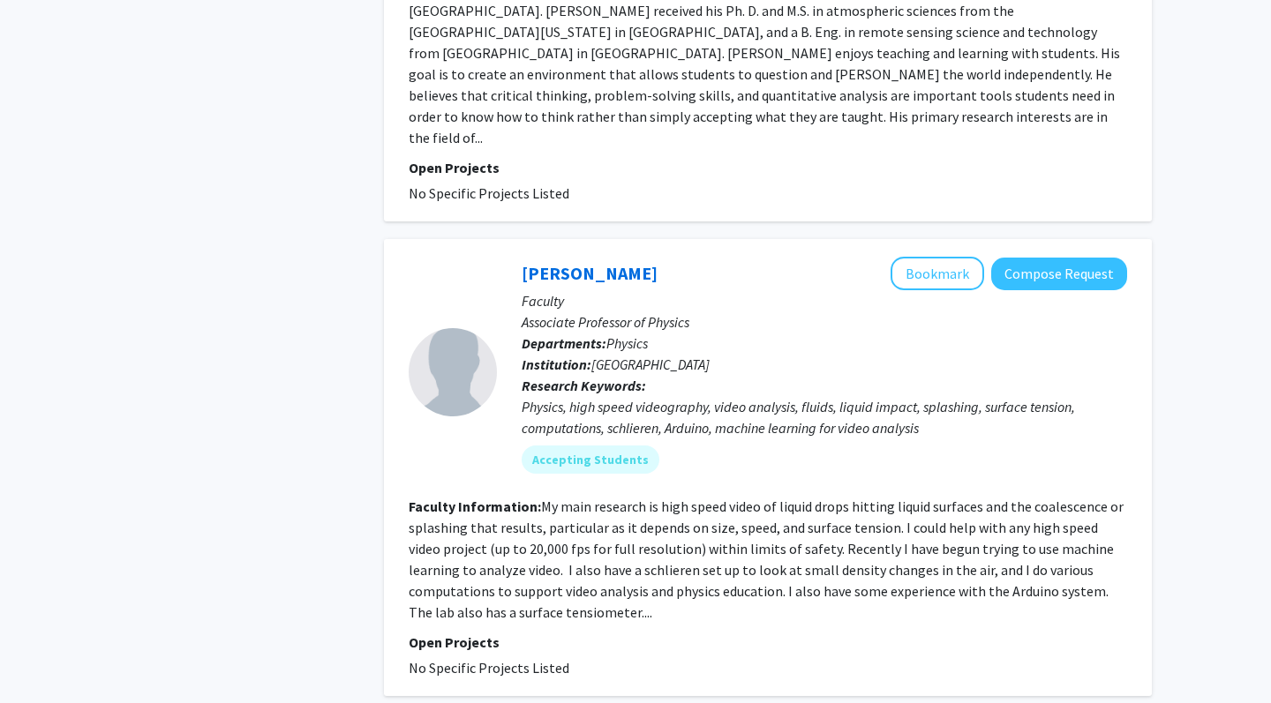
scroll to position [4452, 0]
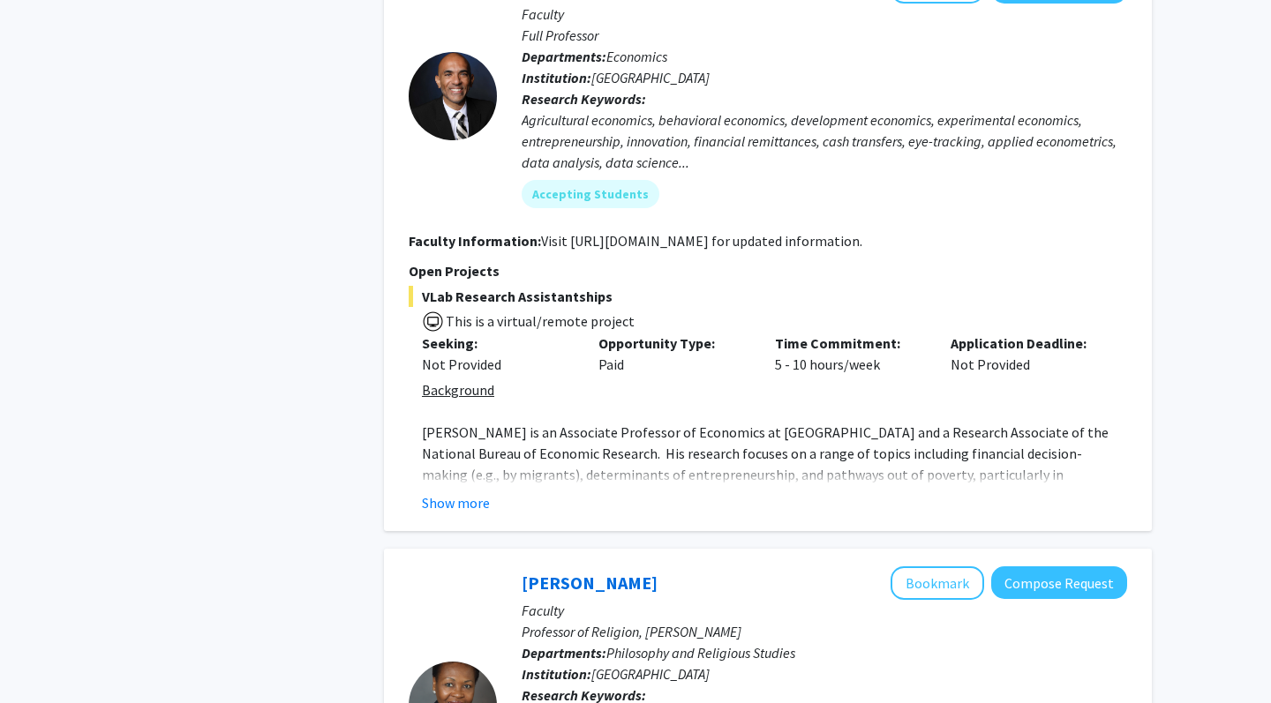
scroll to position [1957, 0]
click at [475, 492] on button "Show more" at bounding box center [456, 502] width 68 height 21
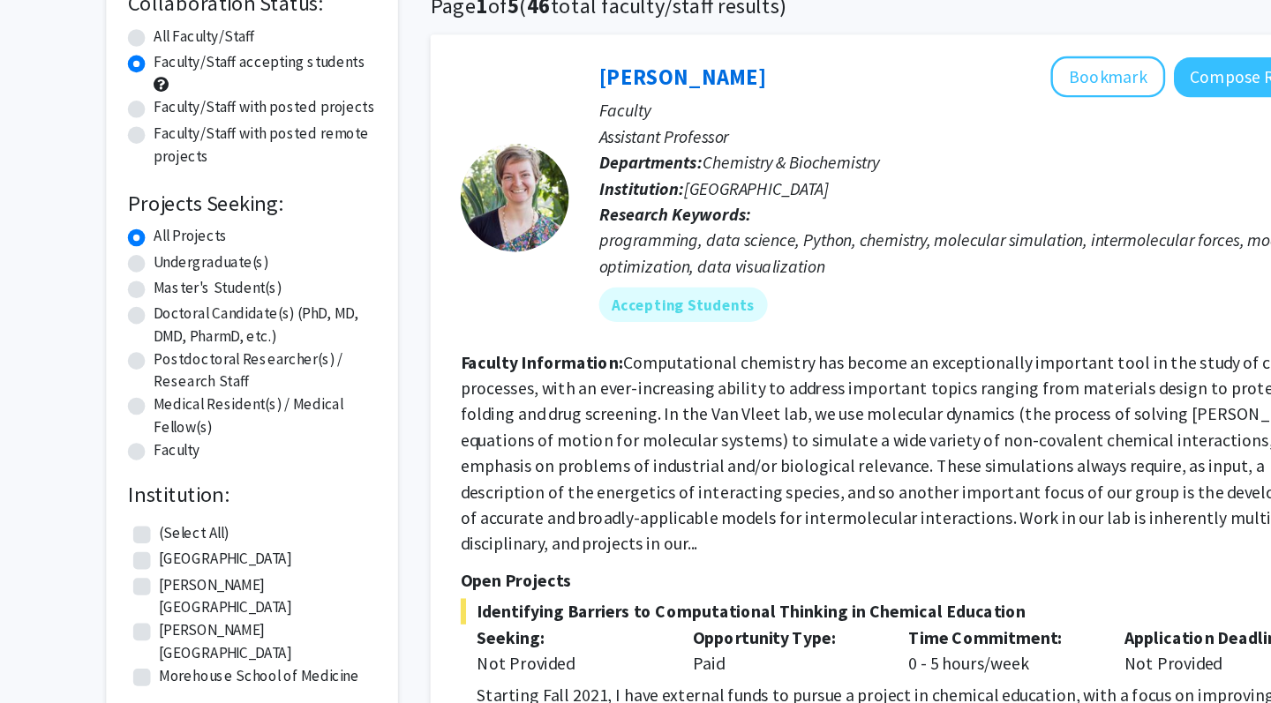
scroll to position [61, 0]
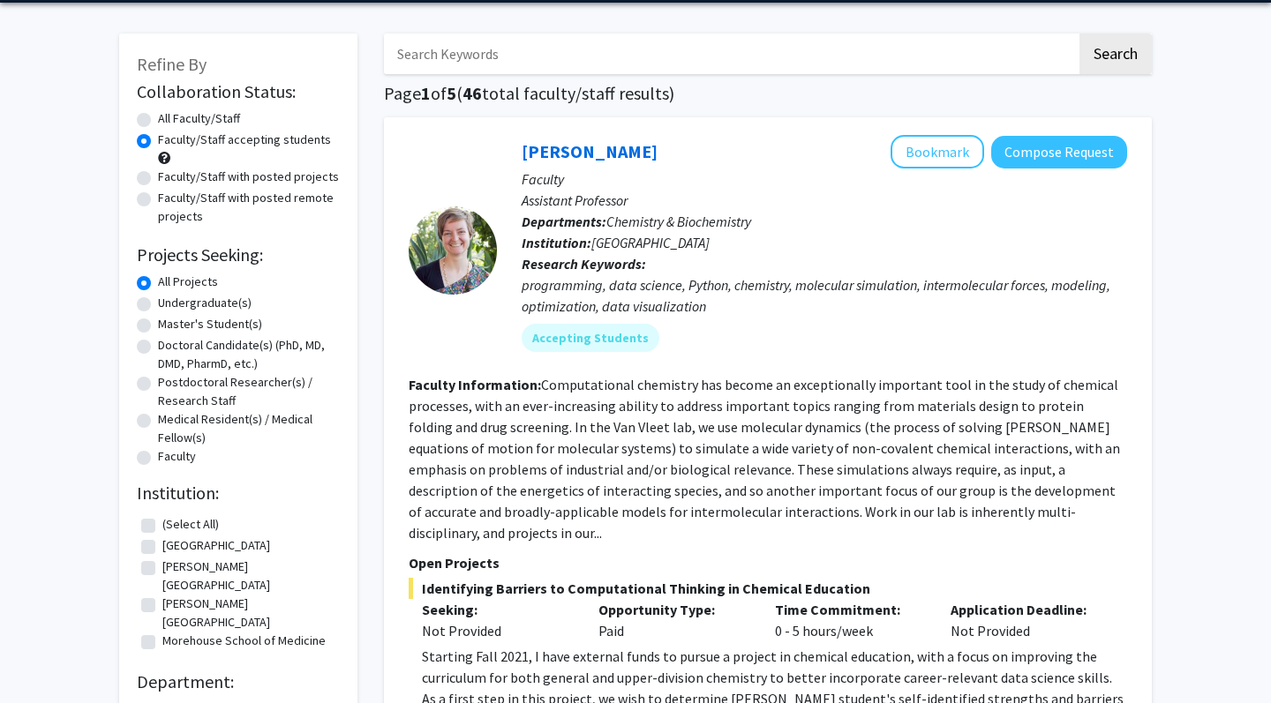
click at [197, 563] on label "[PERSON_NAME][GEOGRAPHIC_DATA]" at bounding box center [248, 576] width 173 height 37
click at [174, 563] on input "[PERSON_NAME][GEOGRAPHIC_DATA]" at bounding box center [167, 563] width 11 height 11
checkbox input "true"
